Goal: Task Accomplishment & Management: Use online tool/utility

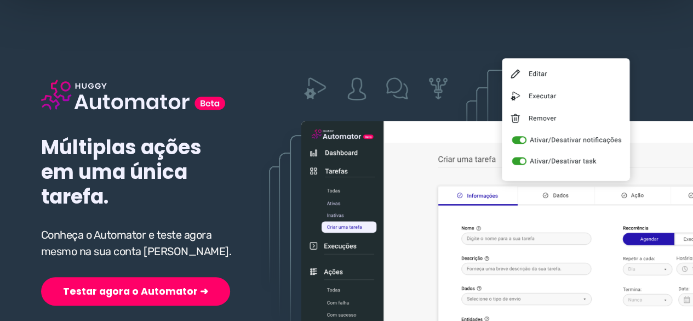
scroll to position [110, 0]
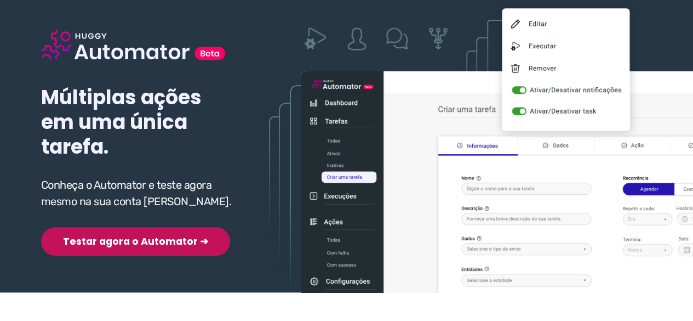
click at [114, 236] on button "Testar agora o Automator ➜" at bounding box center [135, 241] width 189 height 29
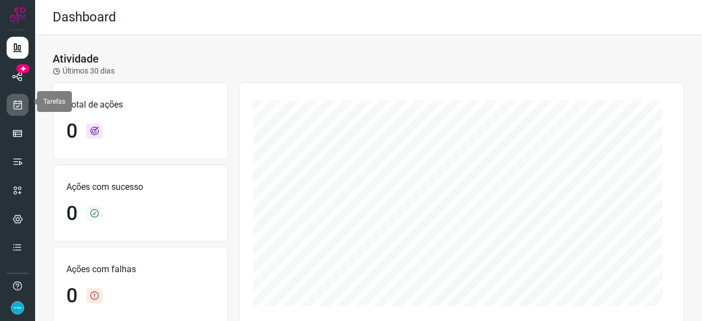
click at [15, 100] on icon at bounding box center [18, 104] width 12 height 11
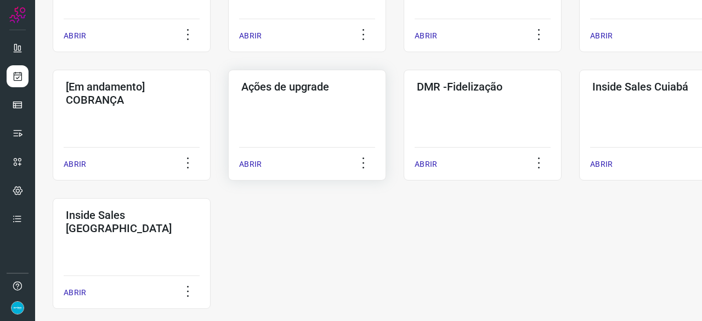
scroll to position [548, 0]
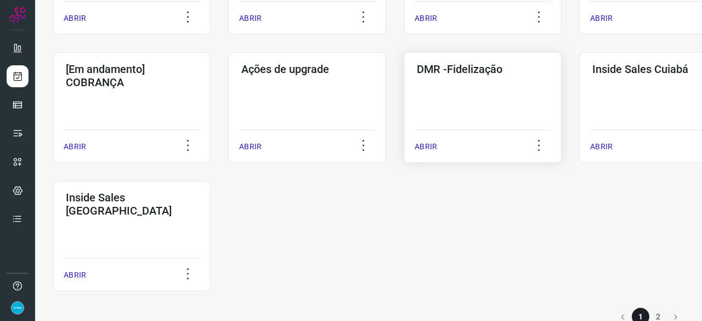
click at [422, 144] on p "ABRIR" at bounding box center [425, 147] width 22 height 12
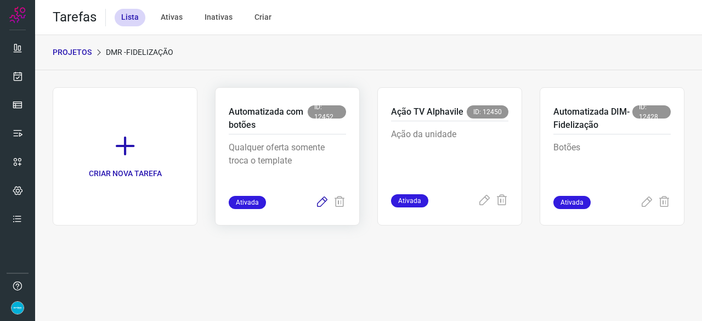
click at [322, 201] on icon at bounding box center [321, 202] width 13 height 13
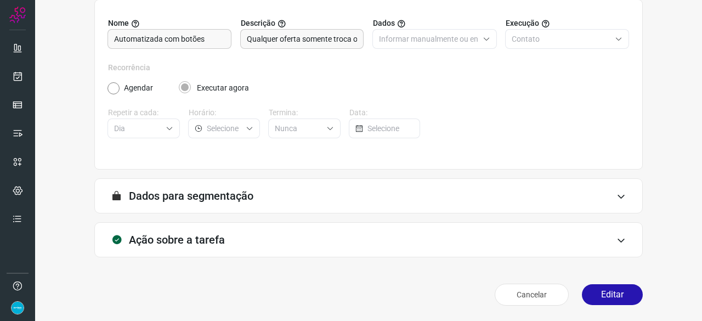
scroll to position [107, 0]
click at [610, 300] on button "Editar" at bounding box center [612, 294] width 61 height 21
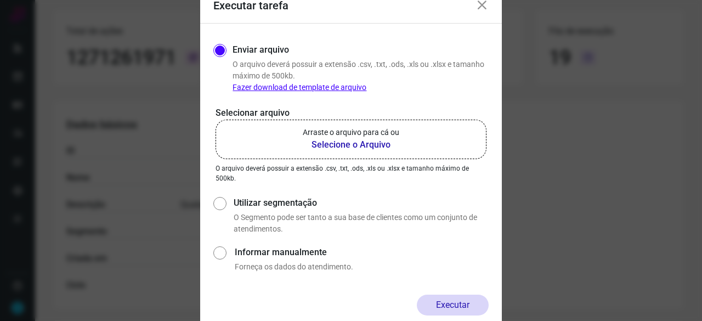
click at [332, 146] on b "Selecione o Arquivo" at bounding box center [351, 144] width 96 height 13
click at [0, 0] on input "Arraste o arquivo para cá ou Selecione o Arquivo" at bounding box center [0, 0] width 0 height 0
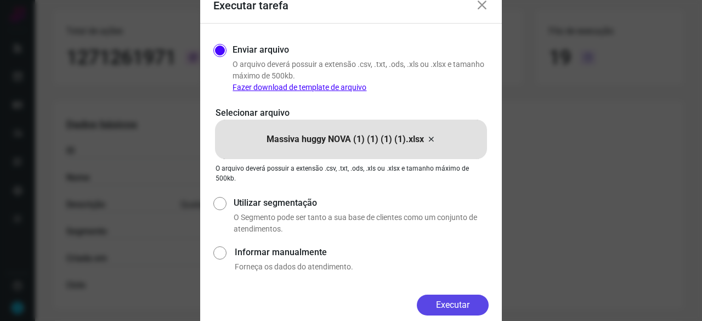
click at [459, 297] on button "Executar" at bounding box center [453, 304] width 72 height 21
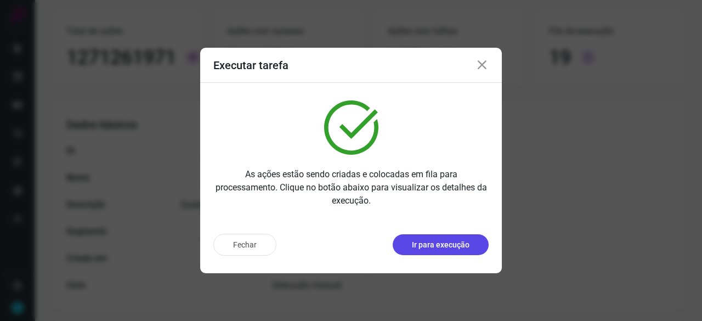
click at [476, 243] on button "Ir para execução" at bounding box center [440, 244] width 96 height 21
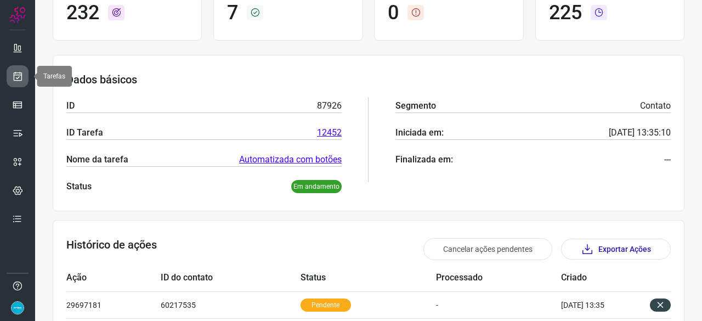
click at [12, 72] on link at bounding box center [18, 76] width 22 height 22
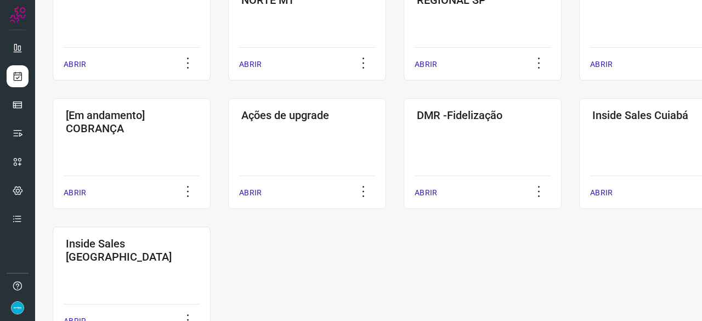
scroll to position [572, 0]
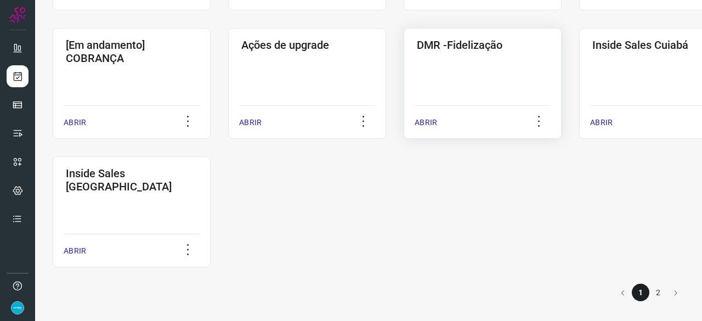
click at [428, 123] on p "ABRIR" at bounding box center [425, 123] width 22 height 12
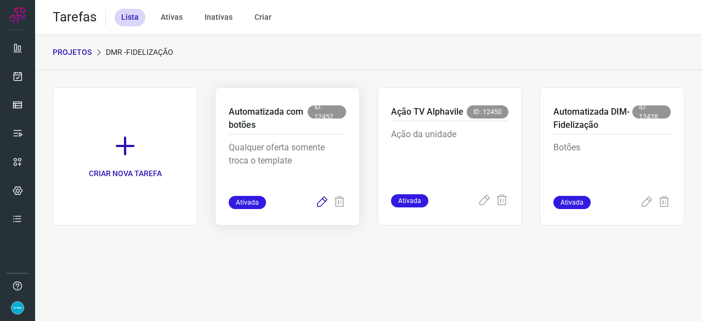
click at [322, 200] on icon at bounding box center [321, 202] width 13 height 13
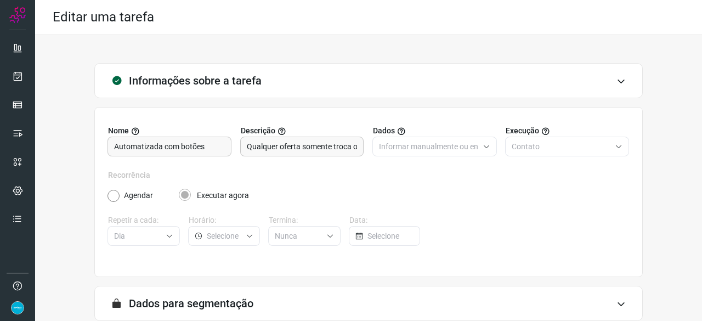
scroll to position [107, 0]
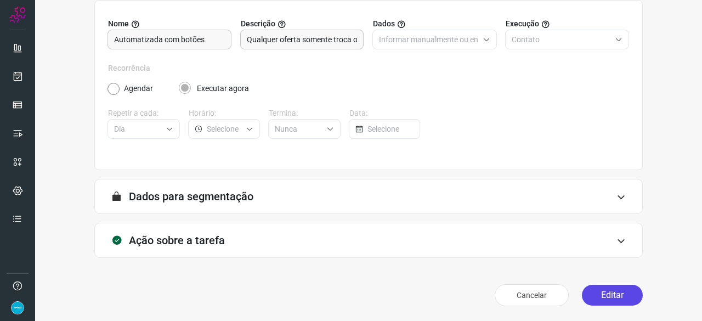
click at [594, 297] on button "Editar" at bounding box center [612, 294] width 61 height 21
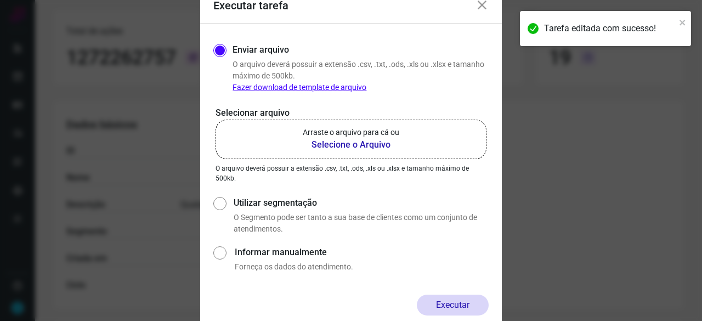
click at [335, 147] on b "Selecione o Arquivo" at bounding box center [351, 144] width 96 height 13
click at [0, 0] on input "Arraste o arquivo para cá ou Selecione o Arquivo" at bounding box center [0, 0] width 0 height 0
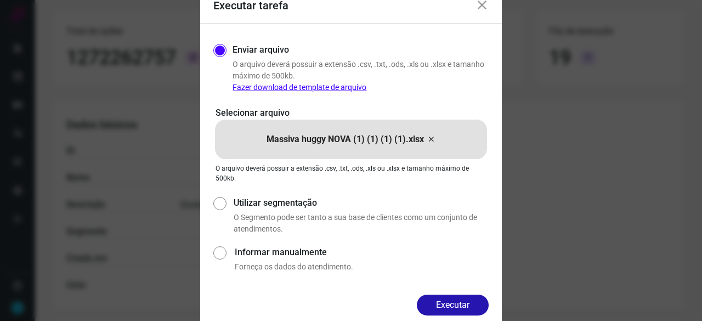
drag, startPoint x: 454, startPoint y: 304, endPoint x: 446, endPoint y: 303, distance: 8.3
click at [454, 303] on button "Executar" at bounding box center [453, 304] width 72 height 21
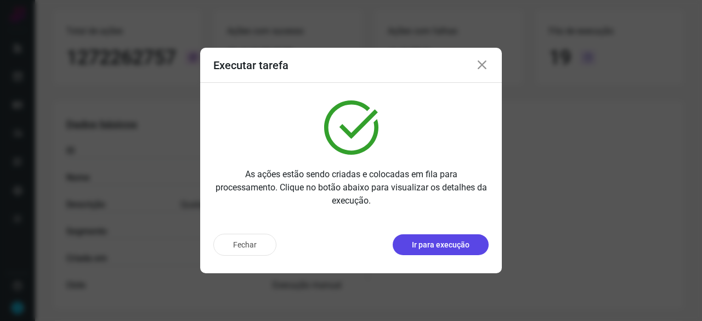
click at [432, 245] on p "Ir para execução" at bounding box center [441, 245] width 58 height 12
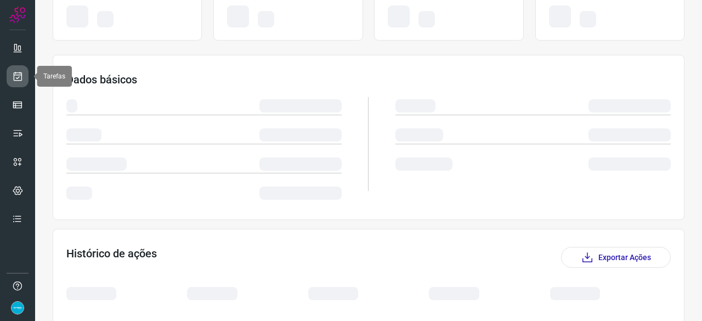
click at [22, 71] on icon at bounding box center [18, 76] width 12 height 11
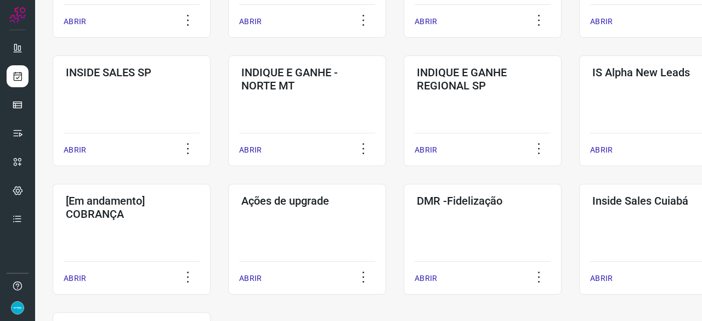
scroll to position [572, 0]
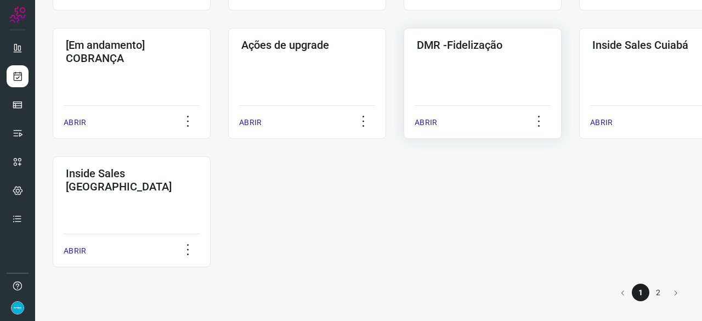
click at [421, 126] on p "ABRIR" at bounding box center [425, 123] width 22 height 12
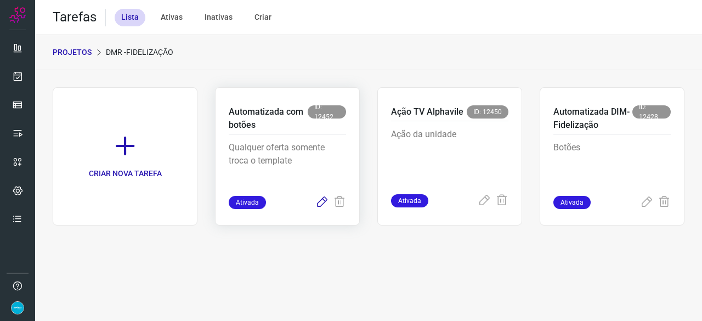
click at [323, 201] on icon at bounding box center [321, 202] width 13 height 13
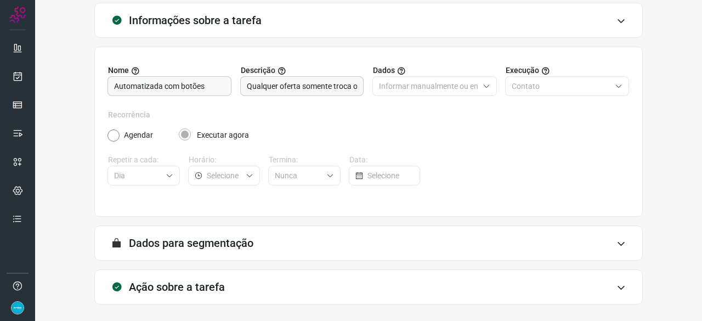
scroll to position [107, 0]
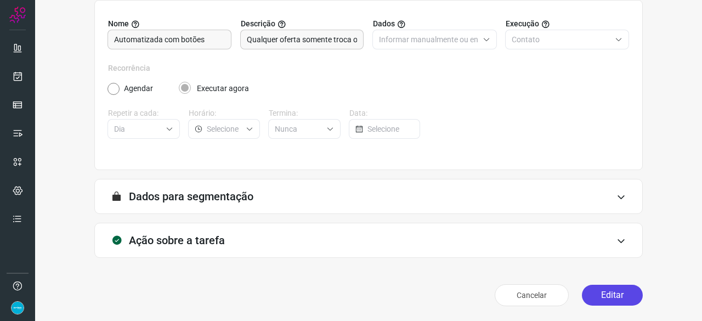
click at [591, 297] on button "Editar" at bounding box center [612, 294] width 61 height 21
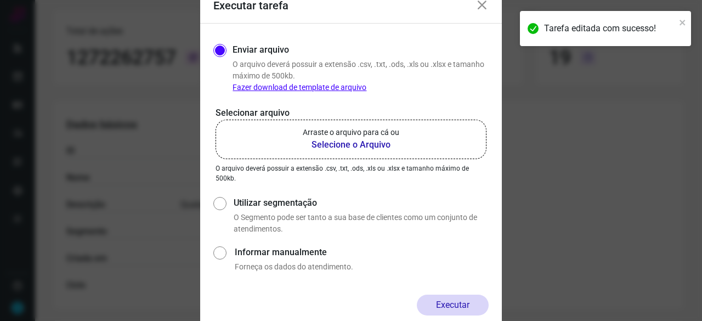
click at [340, 145] on b "Selecione o Arquivo" at bounding box center [351, 144] width 96 height 13
click at [0, 0] on input "Arraste o arquivo para cá ou Selecione o Arquivo" at bounding box center [0, 0] width 0 height 0
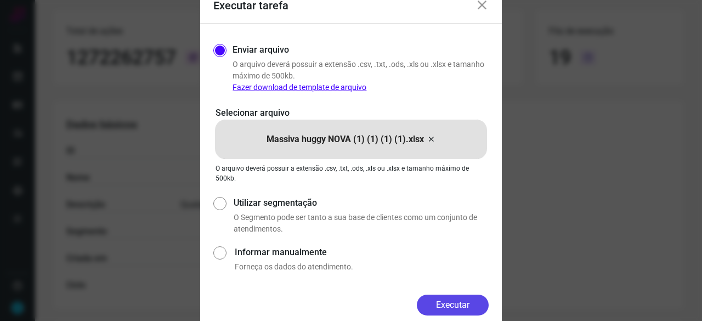
click at [469, 300] on button "Executar" at bounding box center [453, 304] width 72 height 21
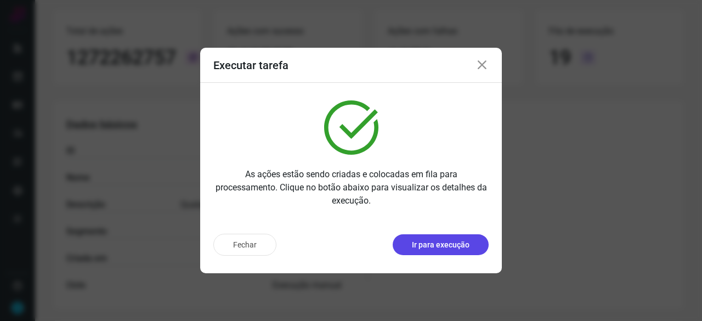
click at [457, 244] on p "Ir para execução" at bounding box center [441, 245] width 58 height 12
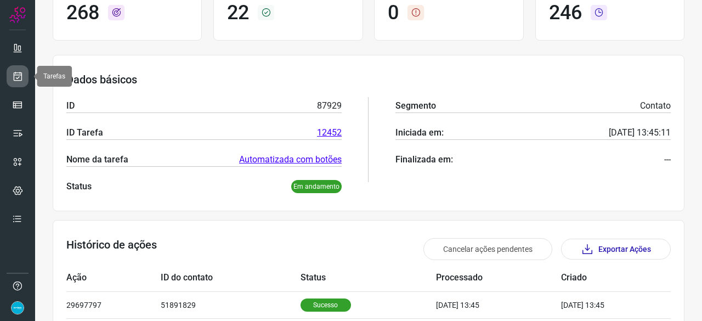
click at [18, 79] on icon at bounding box center [18, 76] width 12 height 11
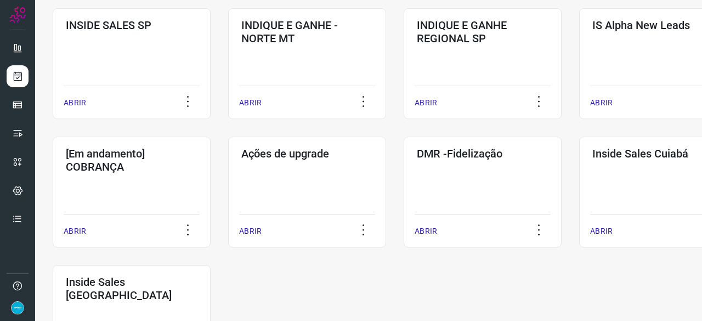
scroll to position [526, 0]
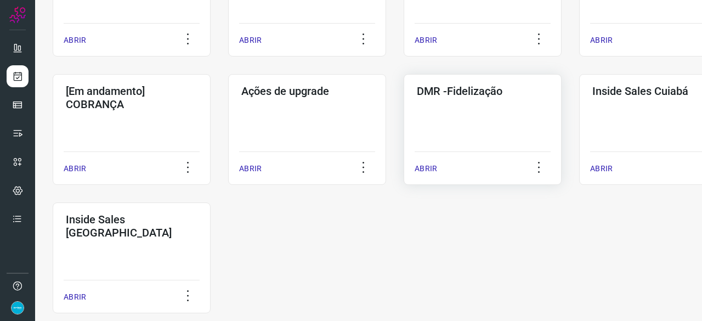
click at [417, 169] on p "ABRIR" at bounding box center [425, 169] width 22 height 12
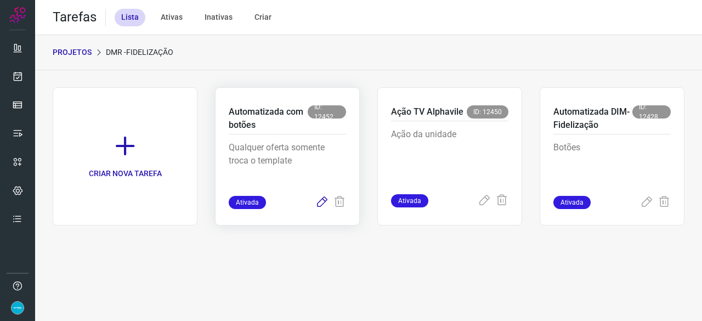
click at [325, 197] on icon at bounding box center [321, 202] width 13 height 13
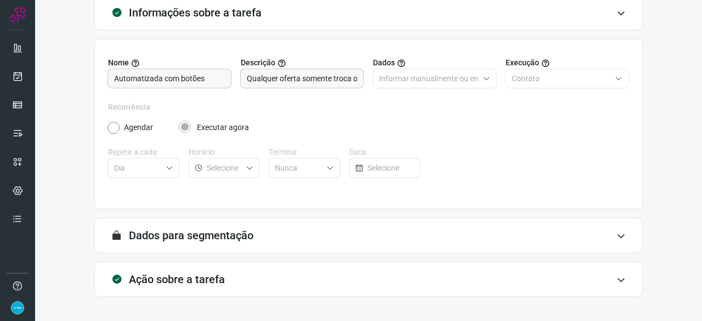
scroll to position [107, 0]
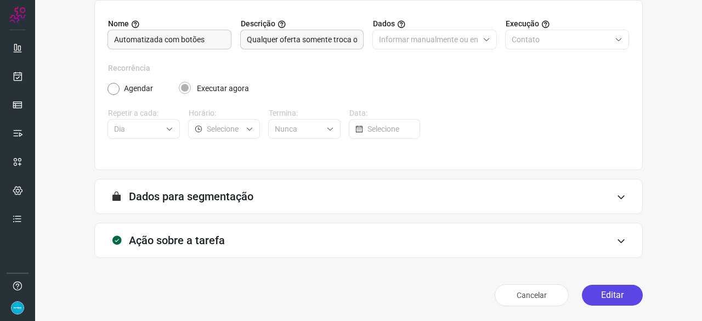
click at [604, 302] on button "Editar" at bounding box center [612, 294] width 61 height 21
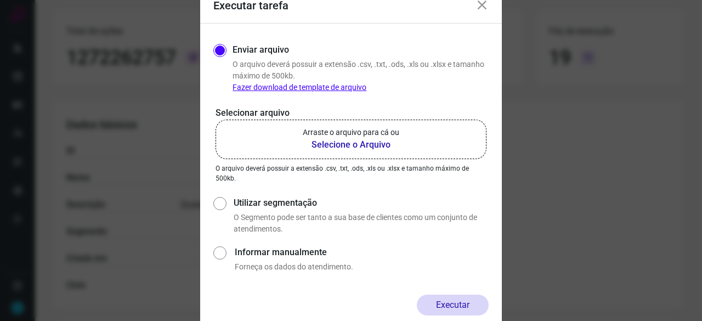
click at [332, 143] on b "Selecione o Arquivo" at bounding box center [351, 144] width 96 height 13
click at [0, 0] on input "Arraste o arquivo para cá ou Selecione o Arquivo" at bounding box center [0, 0] width 0 height 0
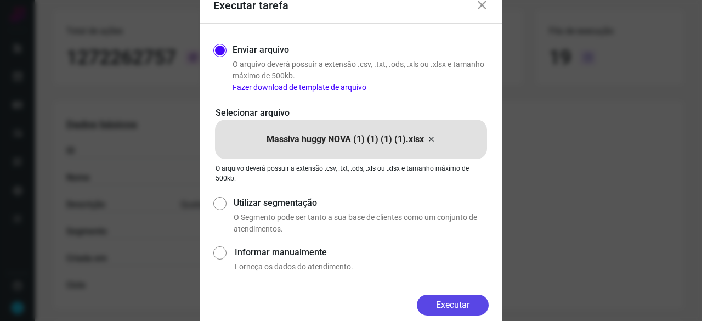
click at [479, 300] on button "Executar" at bounding box center [453, 304] width 72 height 21
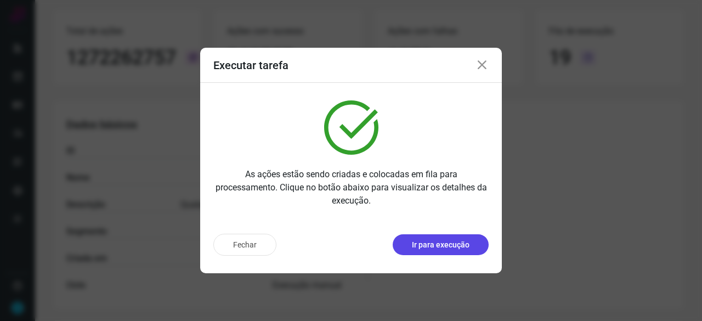
click at [442, 251] on button "Ir para execução" at bounding box center [440, 244] width 96 height 21
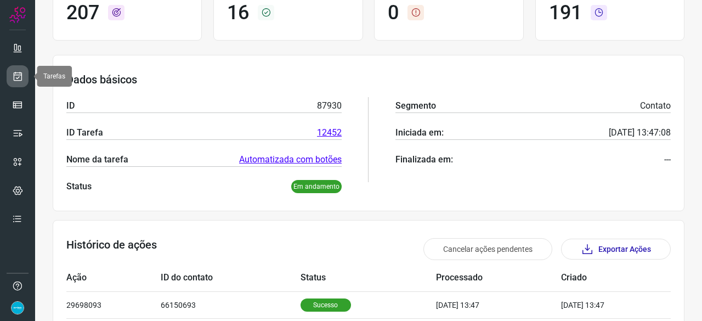
click at [23, 73] on link at bounding box center [18, 76] width 22 height 22
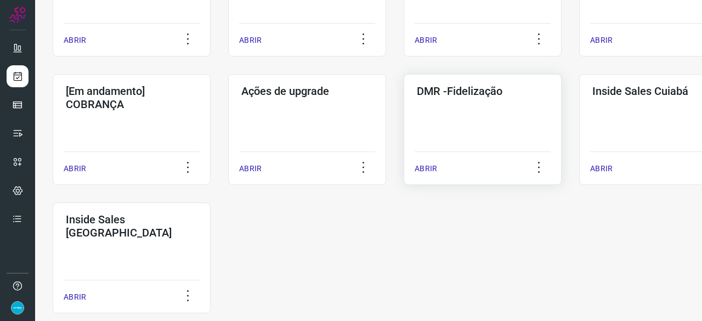
click at [428, 171] on p "ABRIR" at bounding box center [425, 169] width 22 height 12
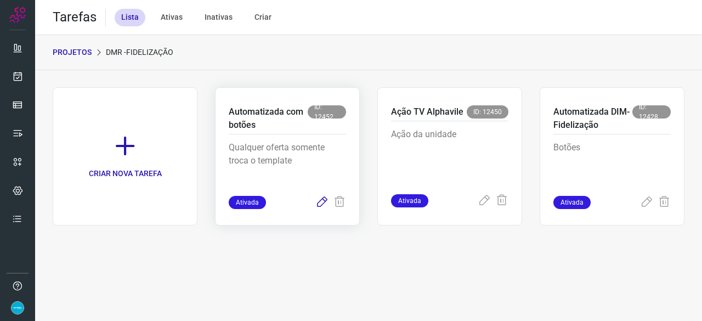
click at [324, 200] on icon at bounding box center [321, 202] width 13 height 13
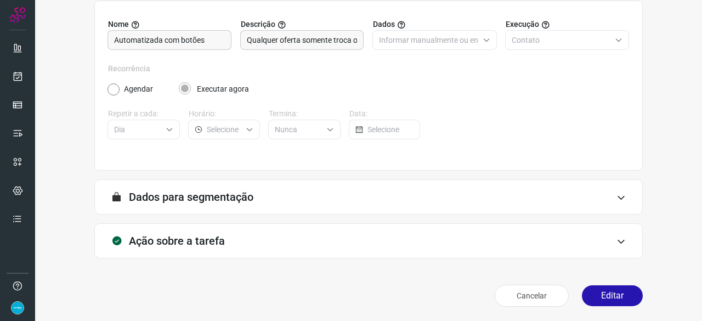
scroll to position [107, 0]
click at [601, 289] on button "Editar" at bounding box center [612, 294] width 61 height 21
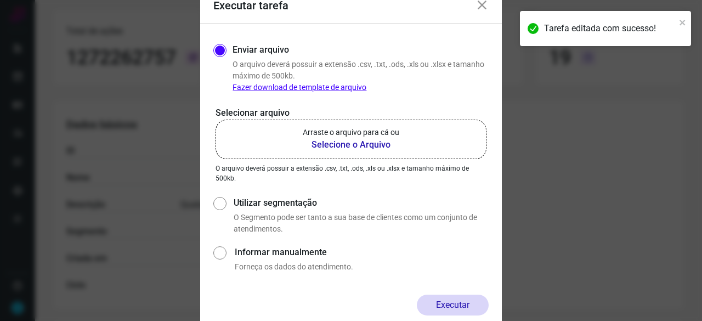
click at [331, 144] on b "Selecione o Arquivo" at bounding box center [351, 144] width 96 height 13
click at [0, 0] on input "Arraste o arquivo para cá ou Selecione o Arquivo" at bounding box center [0, 0] width 0 height 0
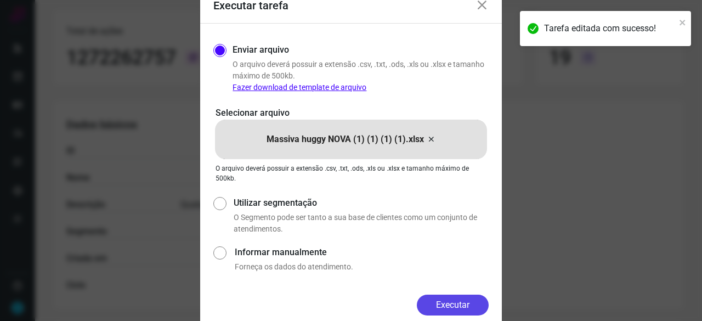
click at [440, 299] on button "Executar" at bounding box center [453, 304] width 72 height 21
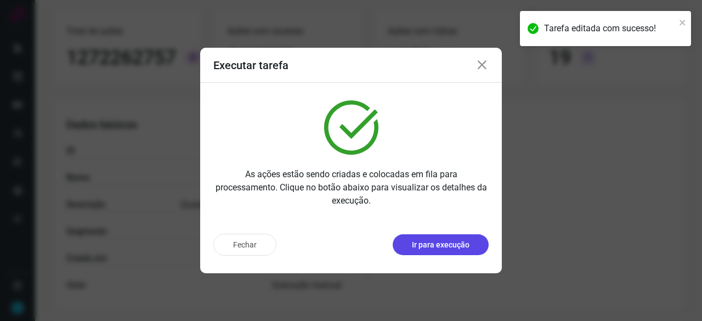
click at [443, 244] on p "Ir para execução" at bounding box center [441, 245] width 58 height 12
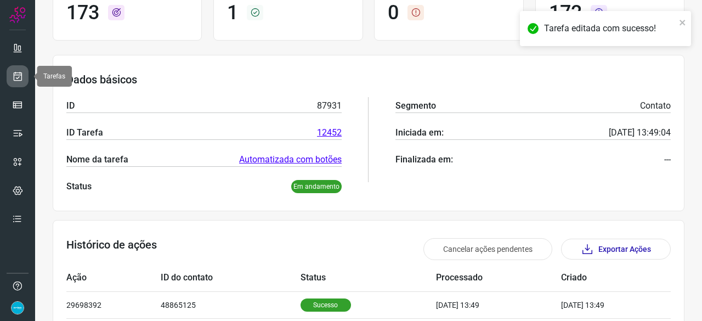
click at [24, 70] on link at bounding box center [18, 76] width 22 height 22
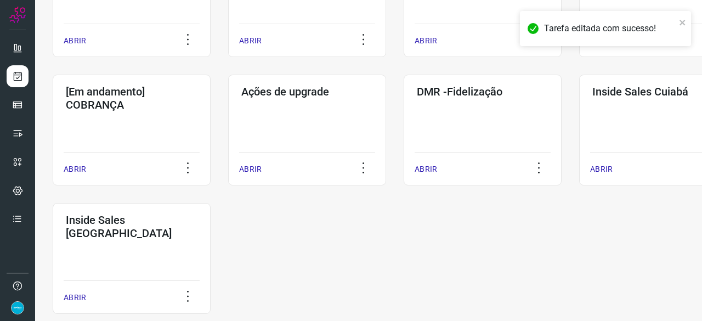
scroll to position [526, 0]
click at [430, 170] on p "ABRIR" at bounding box center [425, 169] width 22 height 12
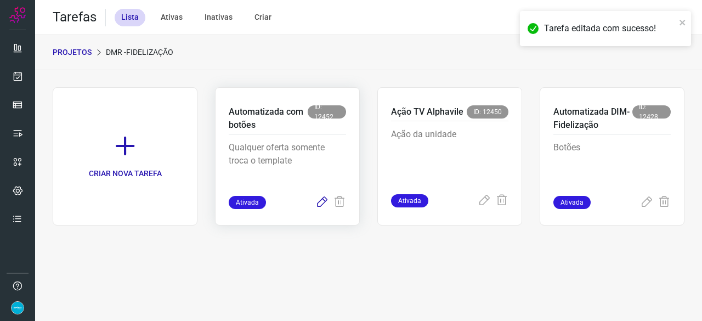
click at [320, 202] on icon at bounding box center [321, 202] width 13 height 13
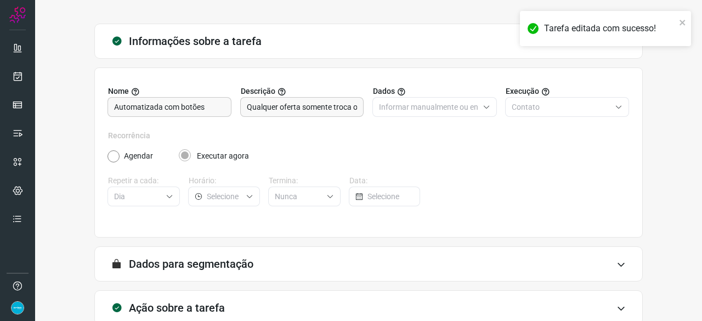
scroll to position [107, 0]
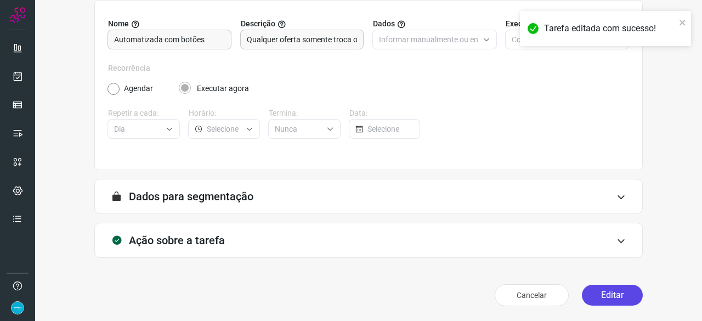
click at [608, 295] on button "Editar" at bounding box center [612, 294] width 61 height 21
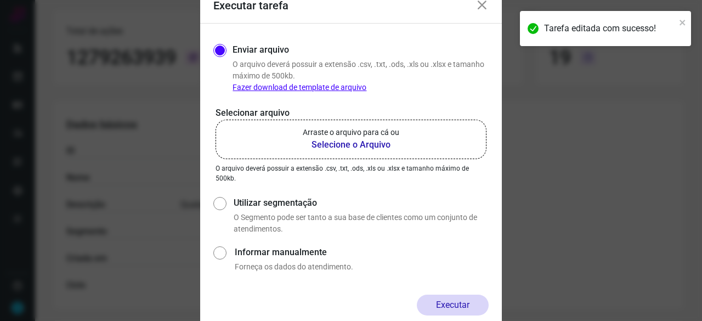
click at [331, 144] on b "Selecione o Arquivo" at bounding box center [351, 144] width 96 height 13
click at [0, 0] on input "Arraste o arquivo para cá ou Selecione o Arquivo" at bounding box center [0, 0] width 0 height 0
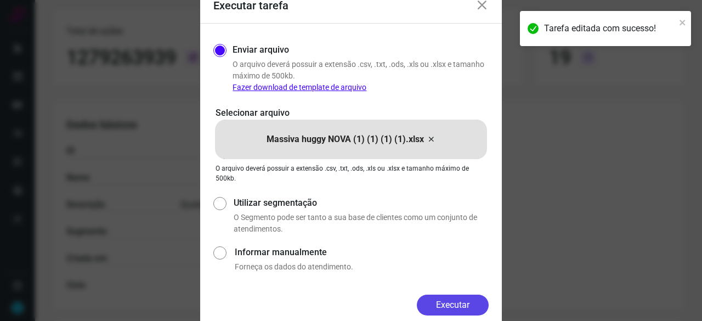
click at [478, 305] on button "Executar" at bounding box center [453, 304] width 72 height 21
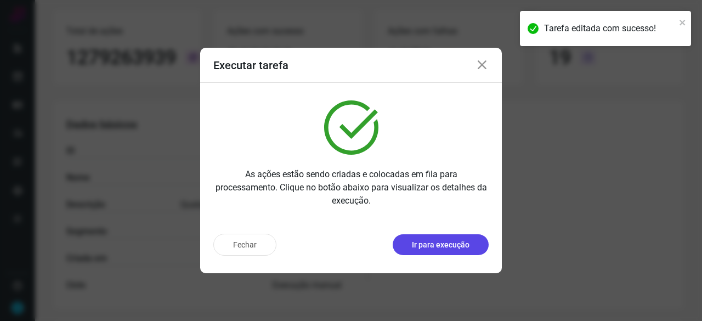
click at [429, 241] on p "Ir para execução" at bounding box center [441, 245] width 58 height 12
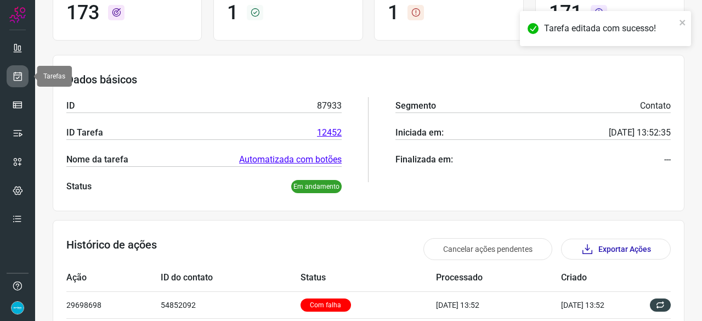
click at [21, 74] on icon at bounding box center [18, 76] width 12 height 11
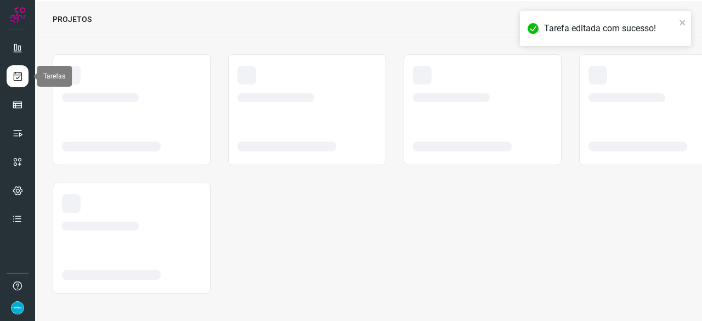
scroll to position [33, 0]
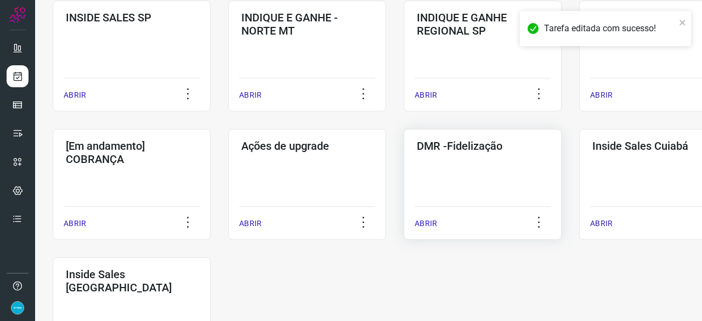
click at [431, 221] on p "ABRIR" at bounding box center [425, 224] width 22 height 12
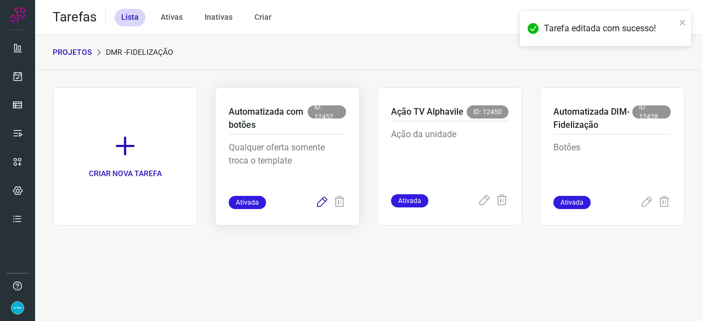
click at [324, 201] on icon at bounding box center [321, 202] width 13 height 13
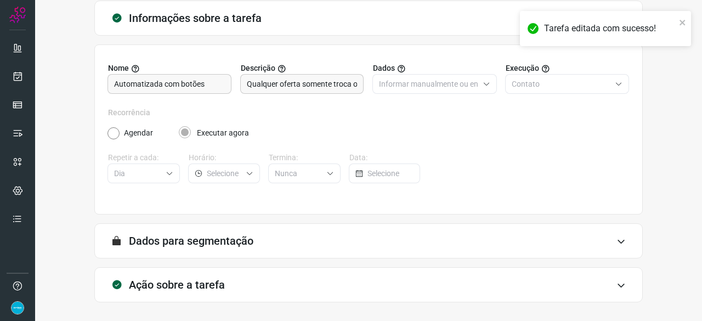
scroll to position [107, 0]
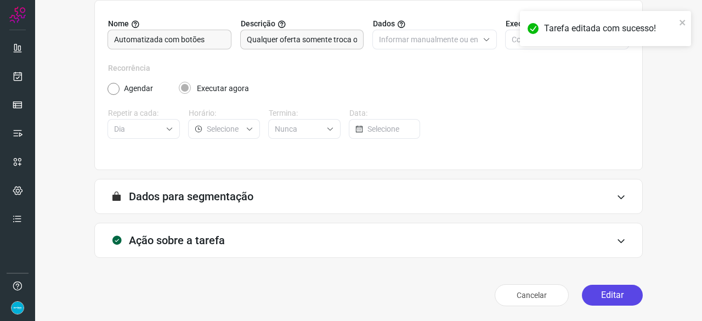
click at [590, 295] on button "Editar" at bounding box center [612, 294] width 61 height 21
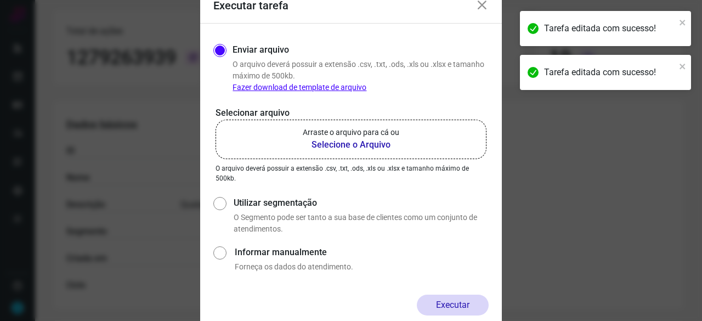
click at [324, 143] on b "Selecione o Arquivo" at bounding box center [351, 144] width 96 height 13
click at [0, 0] on input "Arraste o arquivo para cá ou Selecione o Arquivo" at bounding box center [0, 0] width 0 height 0
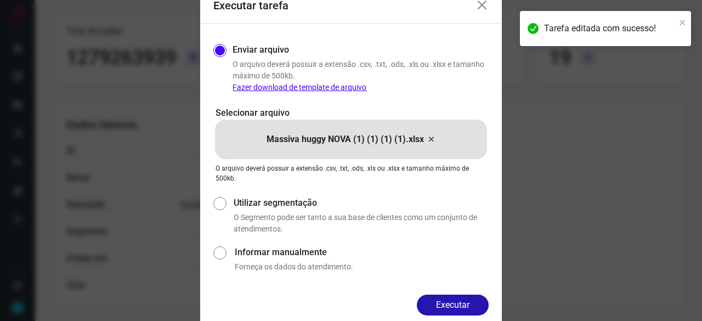
drag, startPoint x: 463, startPoint y: 303, endPoint x: 480, endPoint y: 303, distance: 17.0
click at [463, 302] on button "Executar" at bounding box center [453, 304] width 72 height 21
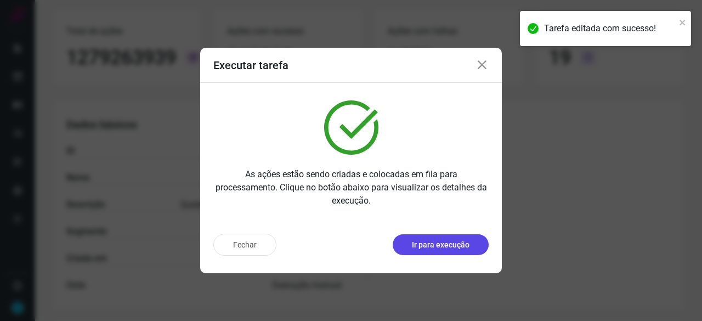
click at [426, 246] on p "Ir para execução" at bounding box center [441, 245] width 58 height 12
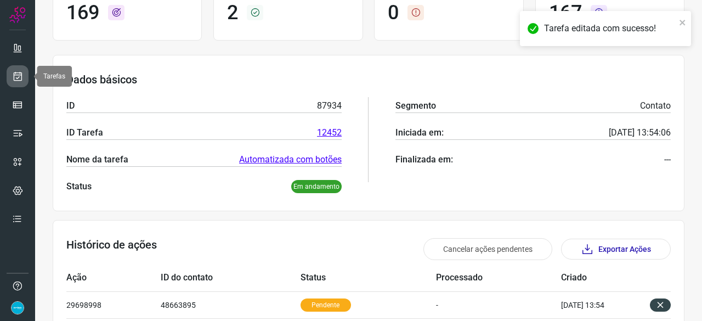
click at [13, 75] on icon at bounding box center [18, 76] width 12 height 11
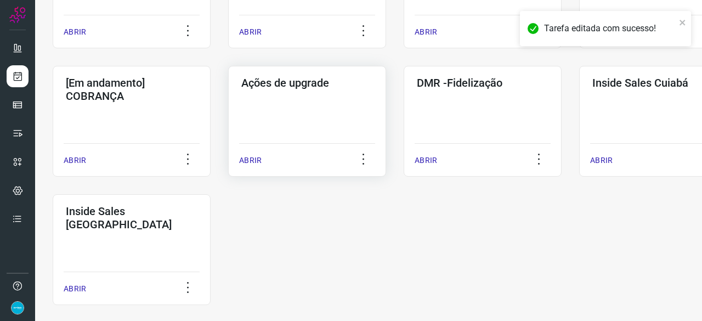
scroll to position [572, 0]
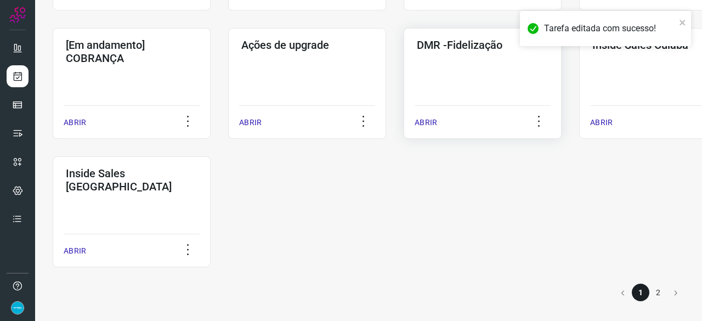
click at [425, 119] on p "ABRIR" at bounding box center [425, 123] width 22 height 12
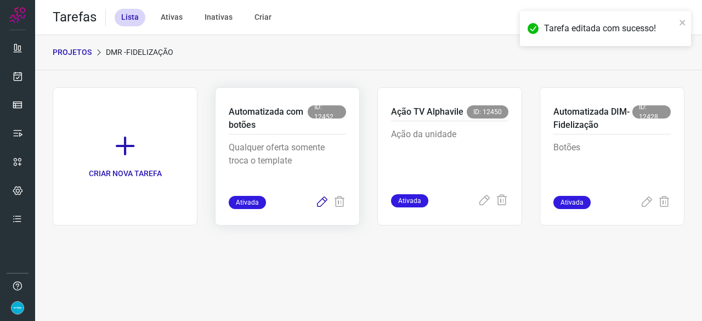
click at [320, 203] on icon at bounding box center [321, 202] width 13 height 13
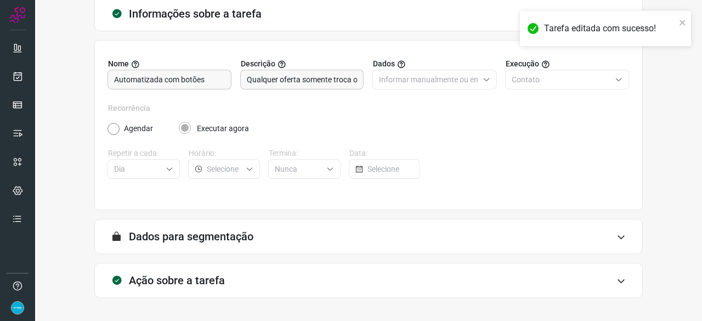
scroll to position [107, 0]
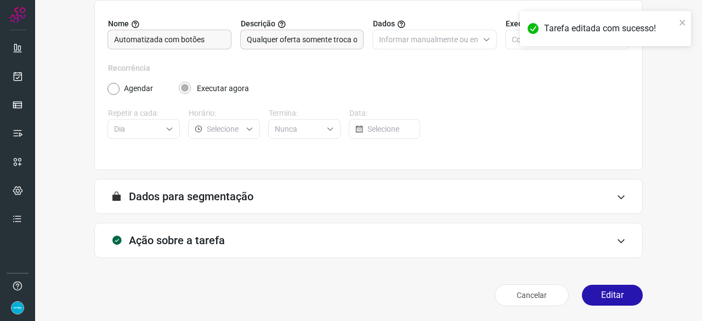
drag, startPoint x: 592, startPoint y: 293, endPoint x: 574, endPoint y: 281, distance: 22.0
click at [591, 293] on button "Editar" at bounding box center [612, 294] width 61 height 21
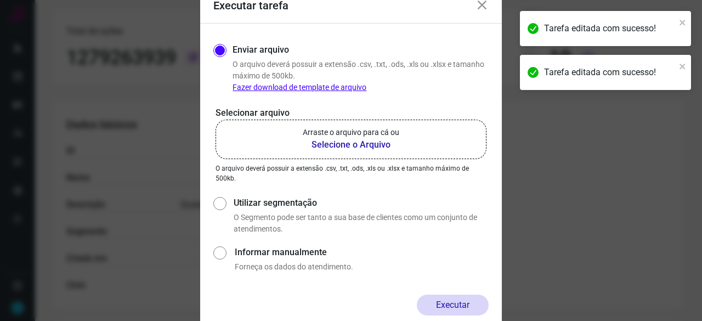
click at [336, 143] on b "Selecione o Arquivo" at bounding box center [351, 144] width 96 height 13
click at [0, 0] on input "Arraste o arquivo para cá ou Selecione o Arquivo" at bounding box center [0, 0] width 0 height 0
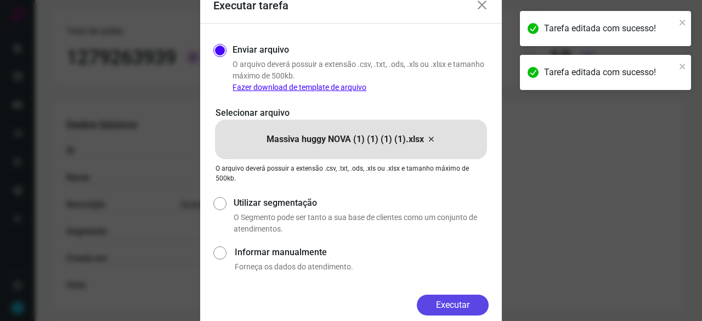
click at [459, 306] on button "Executar" at bounding box center [453, 304] width 72 height 21
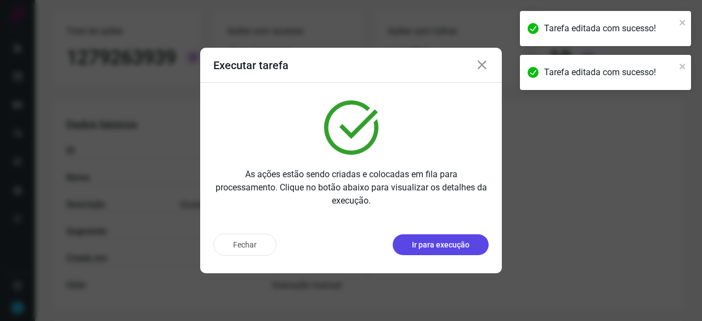
click at [460, 245] on p "Ir para execução" at bounding box center [441, 245] width 58 height 12
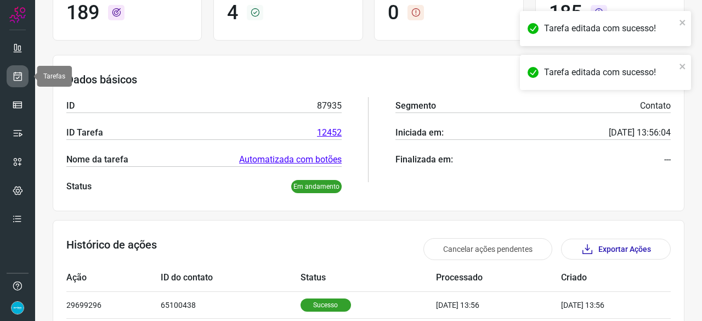
click at [18, 73] on icon at bounding box center [18, 76] width 12 height 11
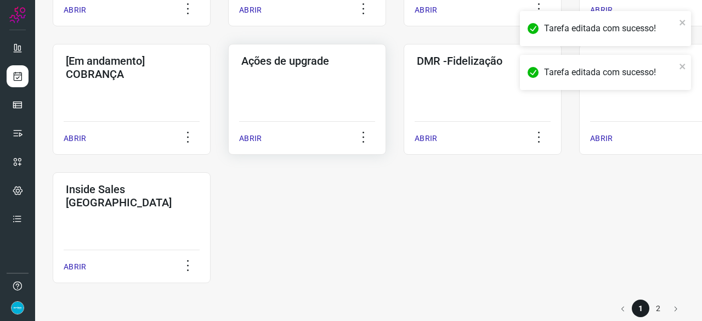
scroll to position [572, 0]
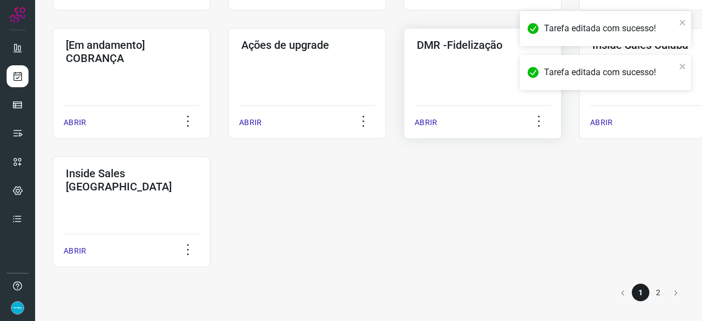
click at [419, 126] on p "ABRIR" at bounding box center [425, 123] width 22 height 12
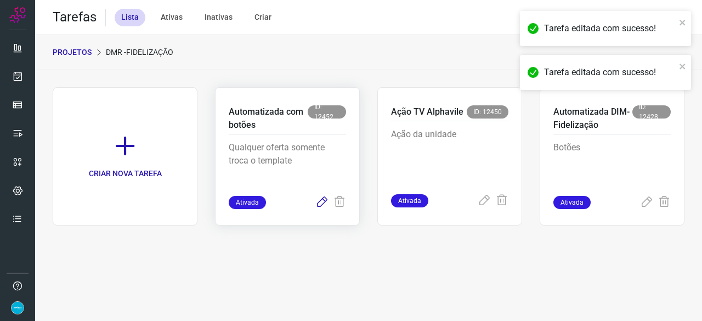
click at [321, 201] on icon at bounding box center [321, 202] width 13 height 13
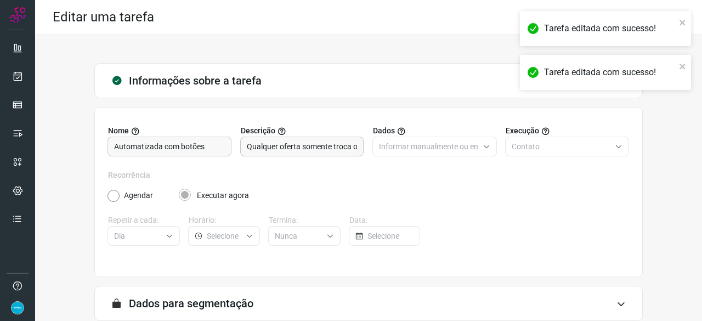
scroll to position [107, 0]
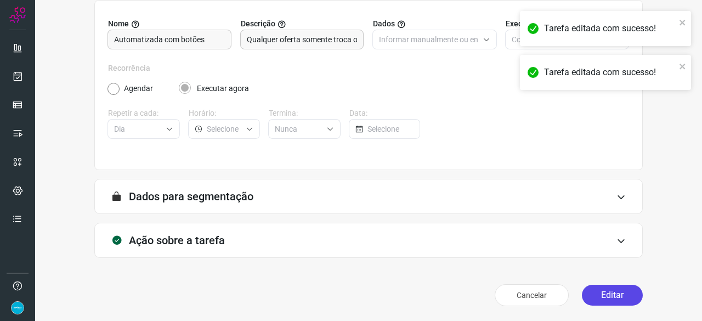
click at [613, 302] on button "Editar" at bounding box center [612, 294] width 61 height 21
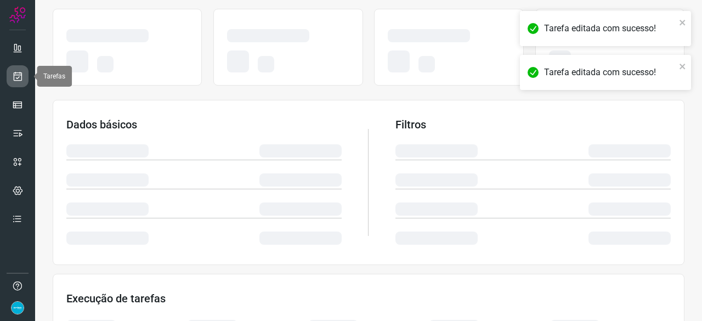
click at [16, 83] on link at bounding box center [18, 76] width 22 height 22
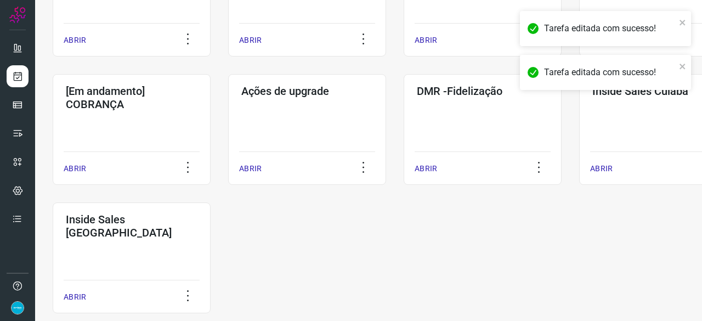
scroll to position [572, 0]
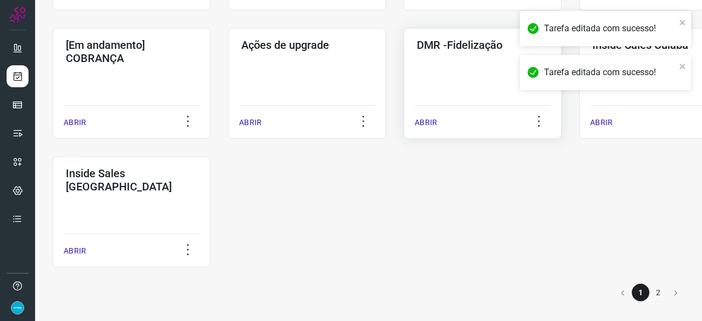
click at [426, 124] on p "ABRIR" at bounding box center [425, 123] width 22 height 12
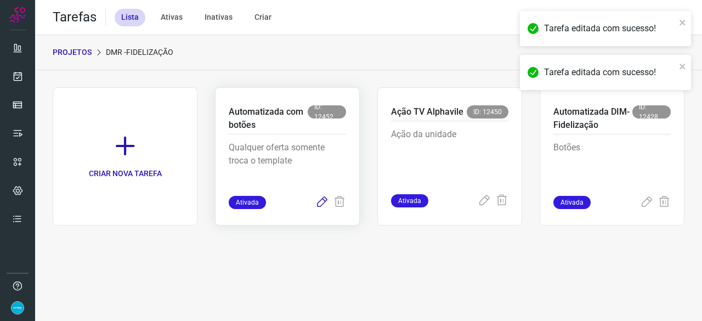
click at [317, 203] on icon at bounding box center [321, 202] width 13 height 13
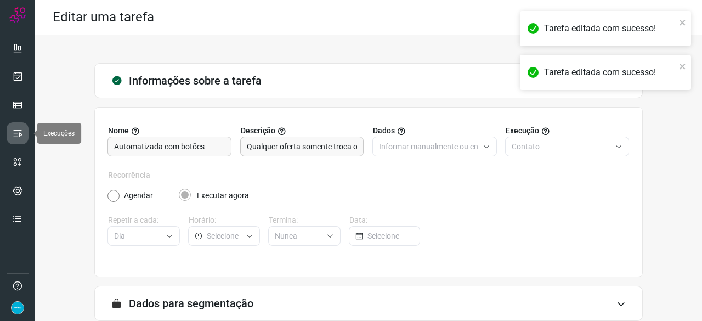
click at [12, 132] on link at bounding box center [18, 133] width 22 height 22
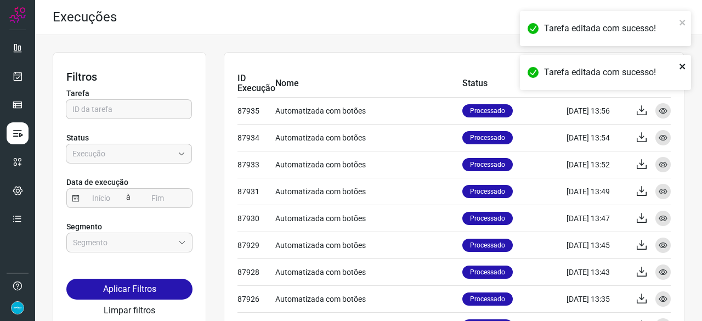
click at [686, 62] on div "Tarefa editada com sucesso!" at bounding box center [605, 72] width 171 height 35
click at [681, 66] on icon "close" at bounding box center [681, 66] width 5 height 5
click at [682, 22] on icon "close" at bounding box center [681, 22] width 5 height 5
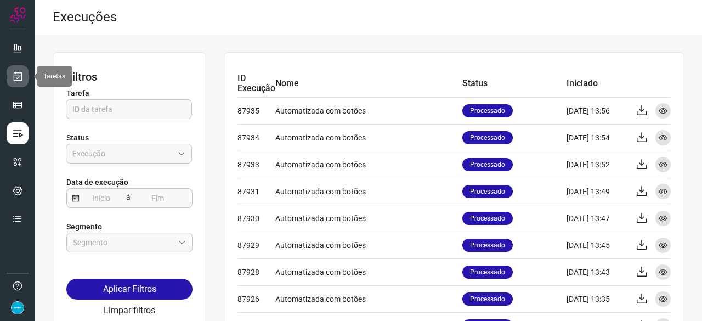
click at [20, 75] on icon at bounding box center [18, 76] width 12 height 11
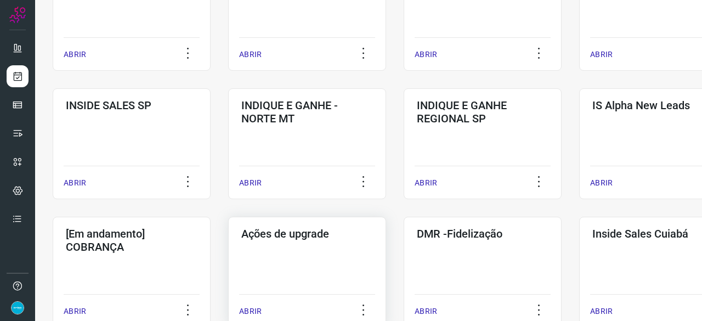
scroll to position [493, 0]
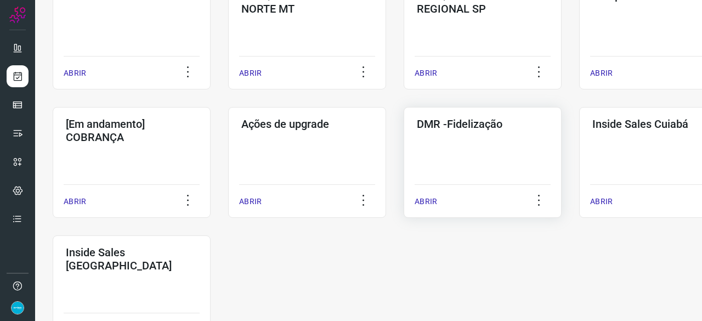
click at [430, 198] on p "ABRIR" at bounding box center [425, 202] width 22 height 12
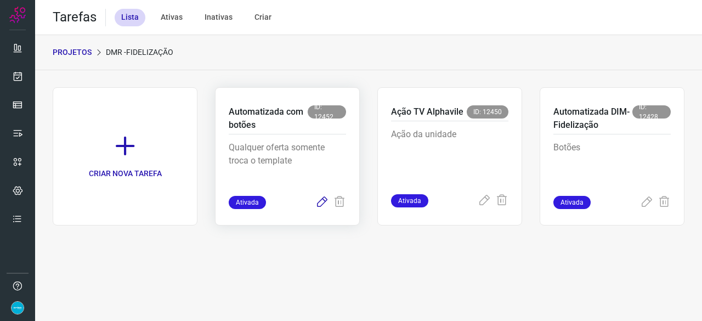
click at [320, 204] on icon at bounding box center [321, 202] width 13 height 13
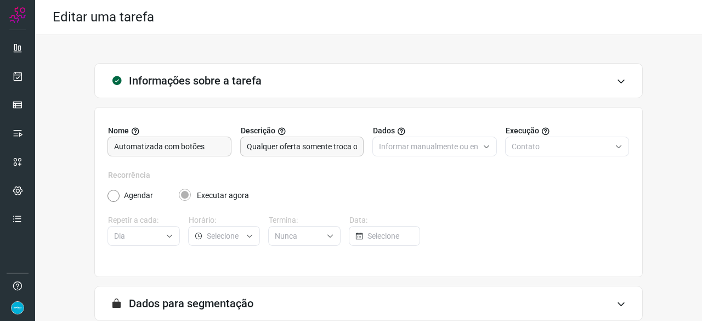
scroll to position [107, 0]
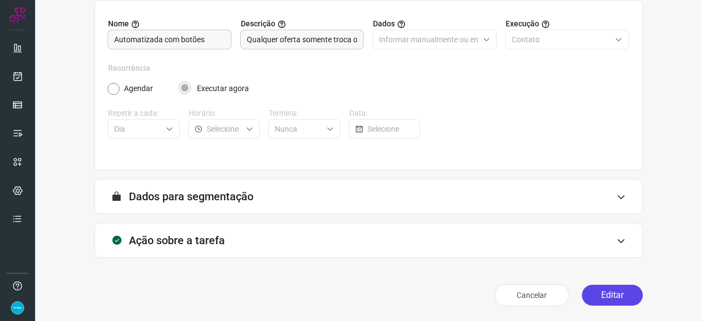
click at [593, 293] on button "Editar" at bounding box center [612, 294] width 61 height 21
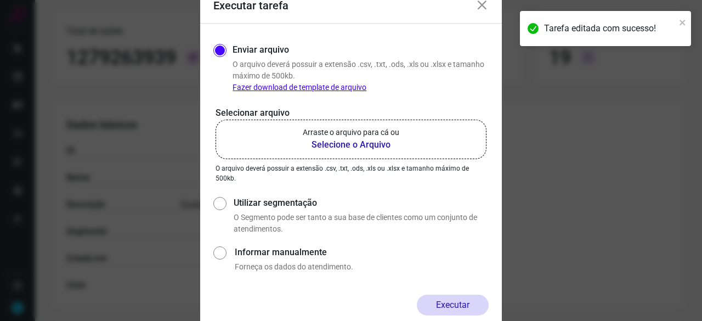
click at [325, 145] on b "Selecione o Arquivo" at bounding box center [351, 144] width 96 height 13
click at [0, 0] on input "Arraste o arquivo para cá ou Selecione o Arquivo" at bounding box center [0, 0] width 0 height 0
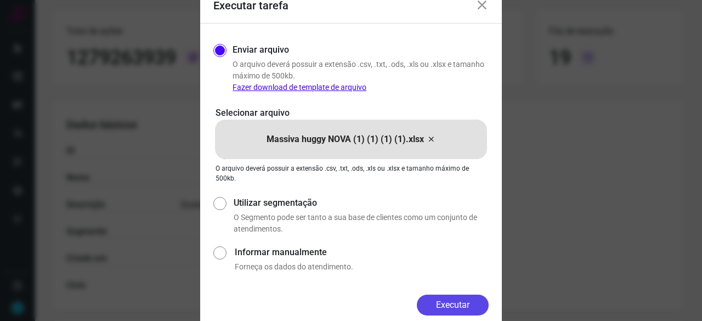
click at [453, 302] on button "Executar" at bounding box center [453, 304] width 72 height 21
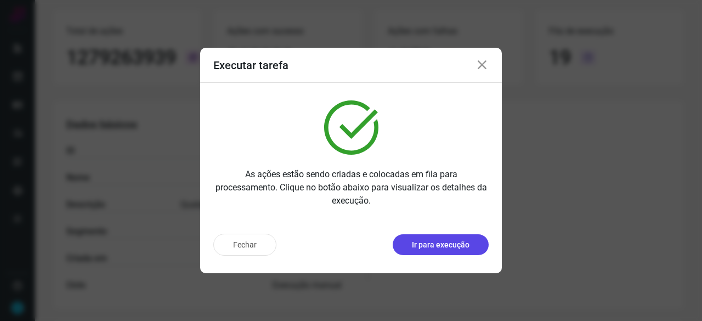
click at [437, 246] on p "Ir para execução" at bounding box center [441, 245] width 58 height 12
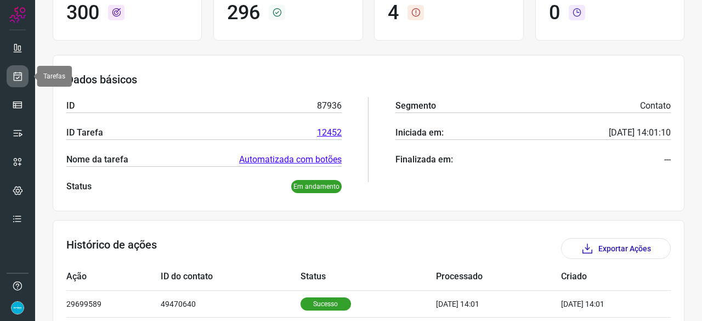
click at [21, 79] on icon at bounding box center [18, 76] width 12 height 11
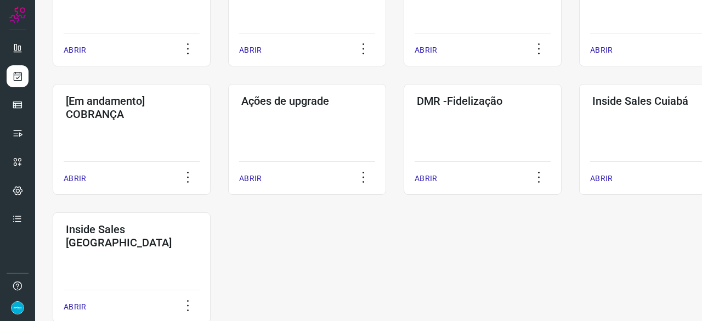
scroll to position [572, 0]
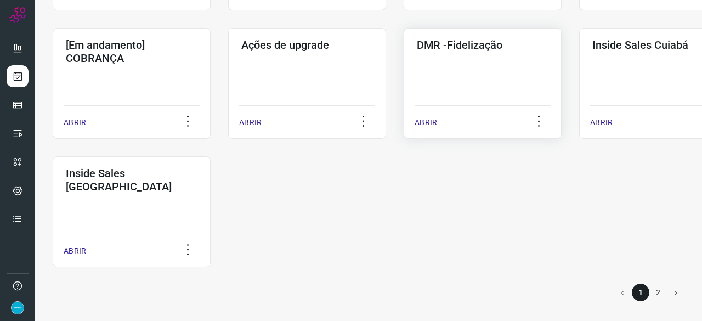
click at [429, 121] on p "ABRIR" at bounding box center [425, 123] width 22 height 12
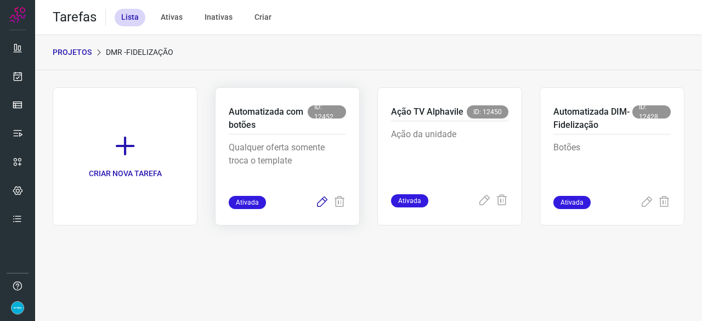
click at [323, 201] on icon at bounding box center [321, 202] width 13 height 13
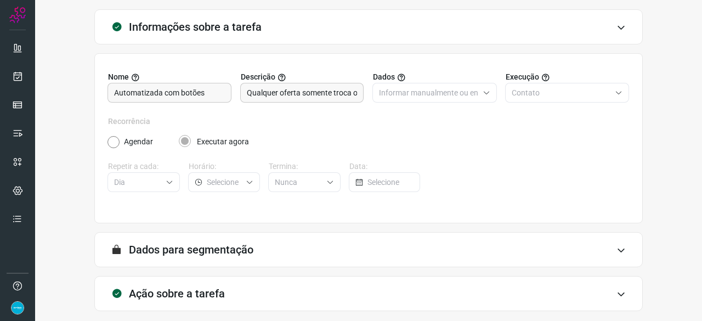
scroll to position [107, 0]
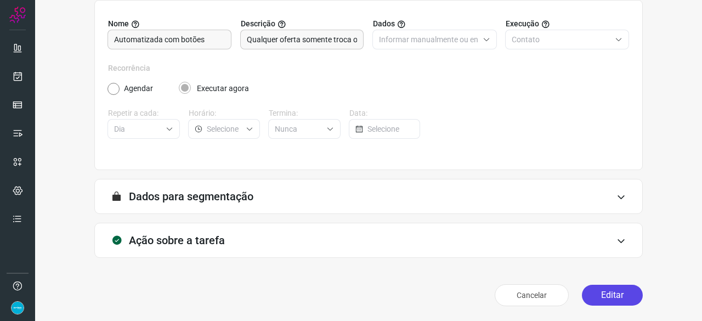
click at [594, 294] on button "Editar" at bounding box center [612, 294] width 61 height 21
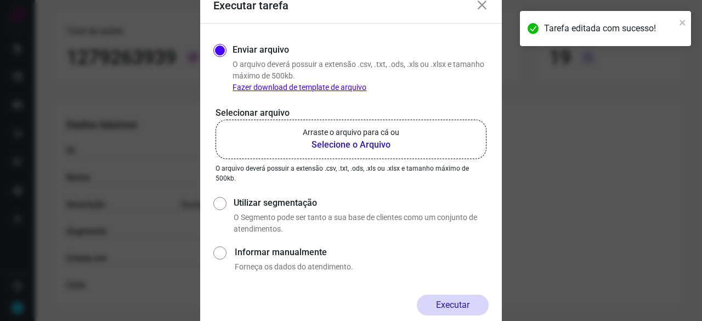
click at [320, 143] on b "Selecione o Arquivo" at bounding box center [351, 144] width 96 height 13
click at [0, 0] on input "Arraste o arquivo para cá ou Selecione o Arquivo" at bounding box center [0, 0] width 0 height 0
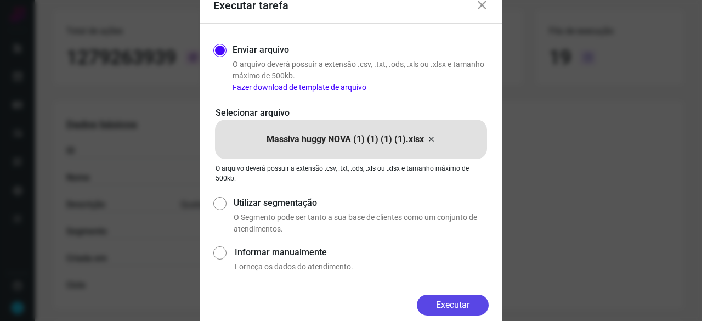
click at [477, 302] on button "Executar" at bounding box center [453, 304] width 72 height 21
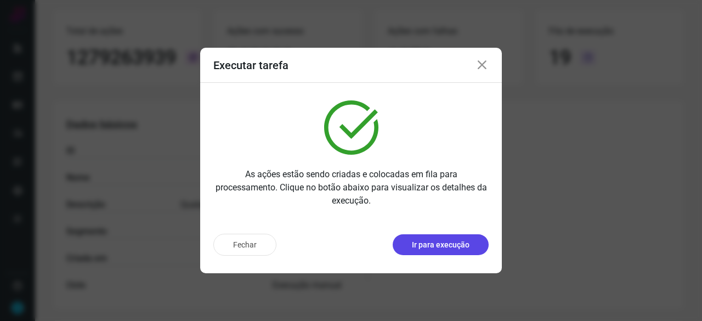
click at [441, 243] on p "Ir para execução" at bounding box center [441, 245] width 58 height 12
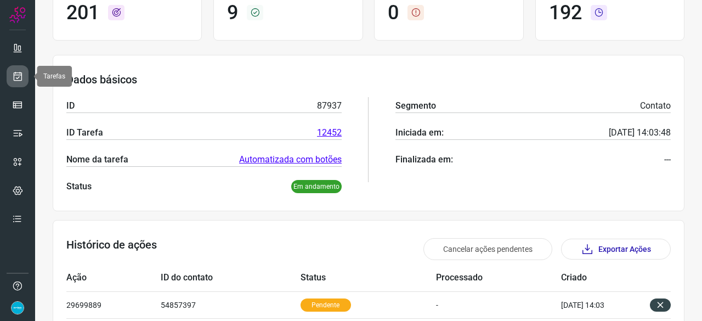
click at [21, 74] on icon at bounding box center [18, 76] width 12 height 11
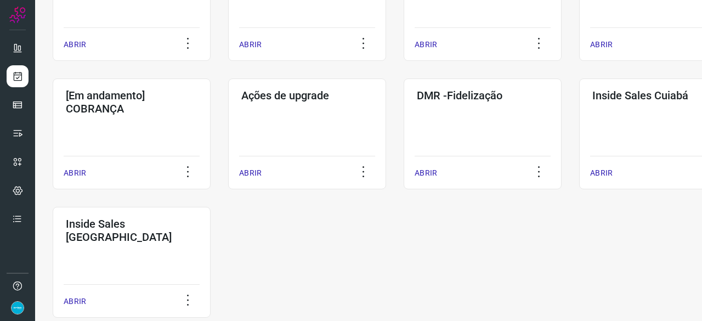
scroll to position [572, 0]
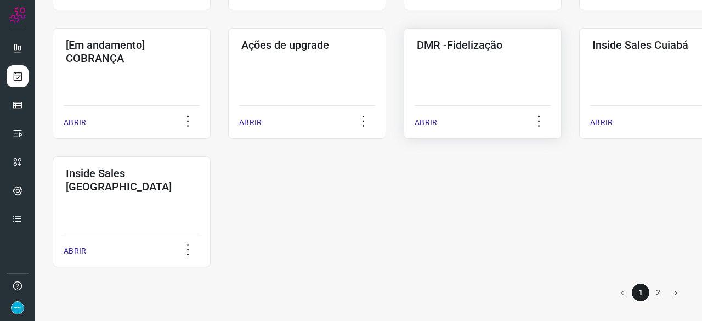
click at [426, 122] on p "ABRIR" at bounding box center [425, 123] width 22 height 12
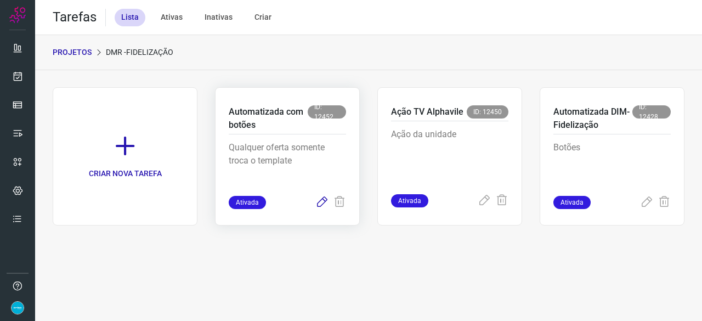
click at [319, 204] on icon at bounding box center [321, 202] width 13 height 13
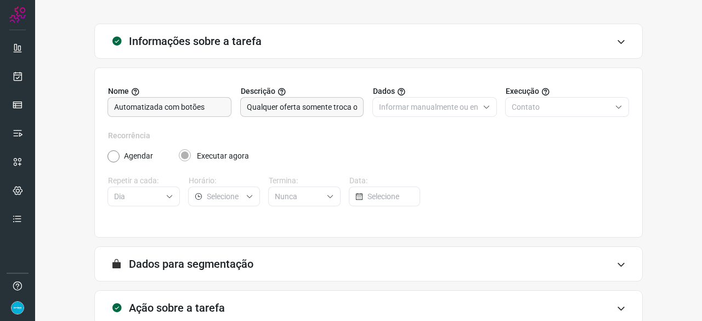
scroll to position [107, 0]
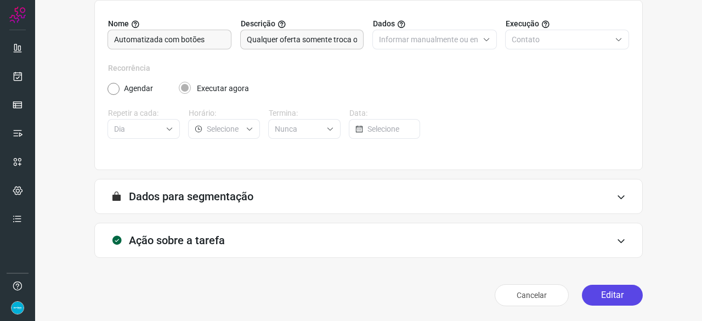
click at [622, 297] on button "Editar" at bounding box center [612, 294] width 61 height 21
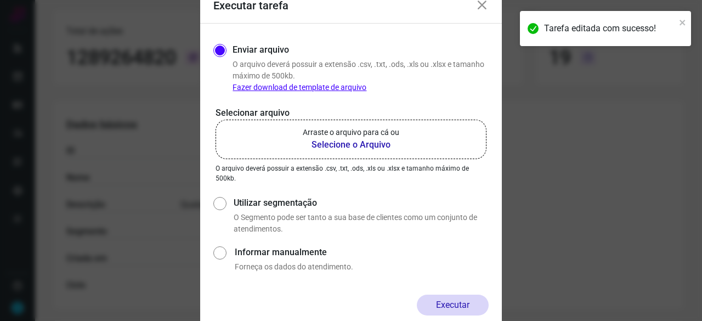
click at [328, 144] on b "Selecione o Arquivo" at bounding box center [351, 144] width 96 height 13
click at [0, 0] on input "Arraste o arquivo para cá ou Selecione o Arquivo" at bounding box center [0, 0] width 0 height 0
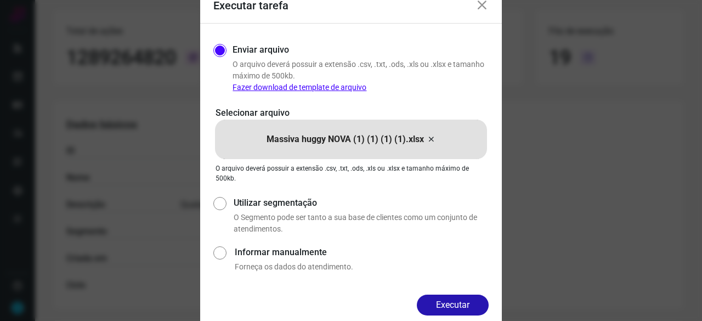
click at [466, 303] on button "Executar" at bounding box center [453, 304] width 72 height 21
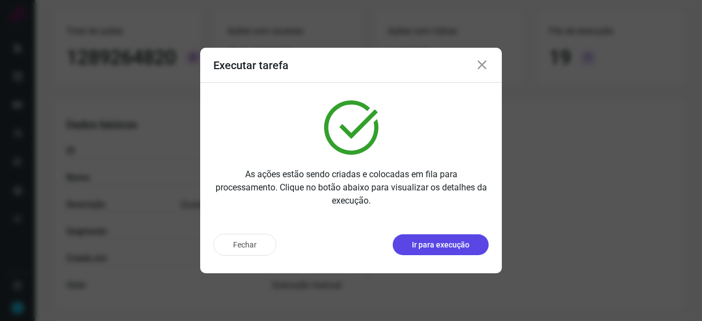
click at [417, 247] on p "Ir para execução" at bounding box center [441, 245] width 58 height 12
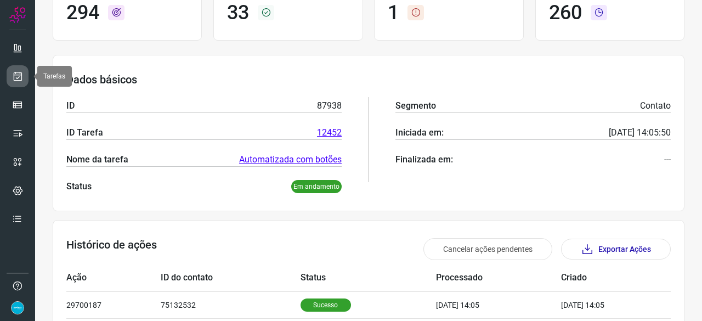
click at [13, 75] on icon at bounding box center [18, 76] width 12 height 11
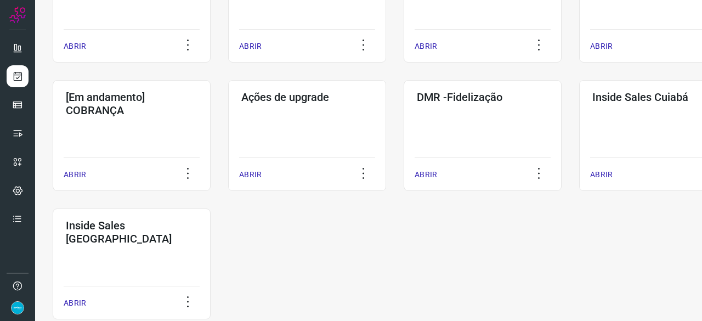
scroll to position [526, 0]
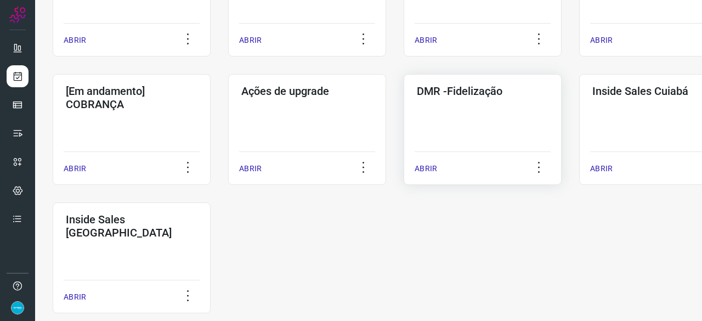
click at [424, 168] on p "ABRIR" at bounding box center [425, 169] width 22 height 12
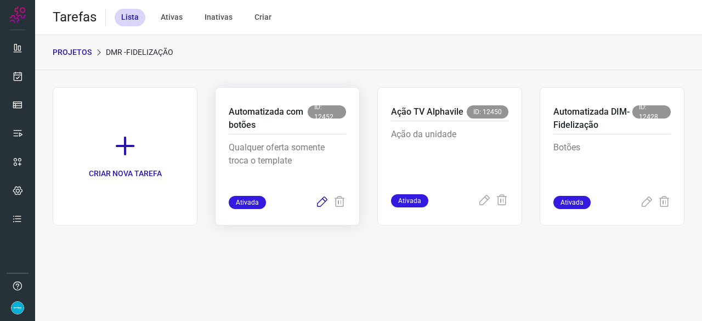
click at [319, 202] on icon at bounding box center [321, 202] width 13 height 13
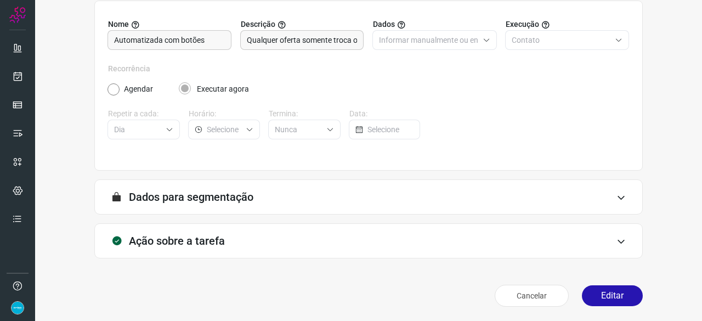
scroll to position [107, 0]
click at [608, 302] on button "Editar" at bounding box center [612, 294] width 61 height 21
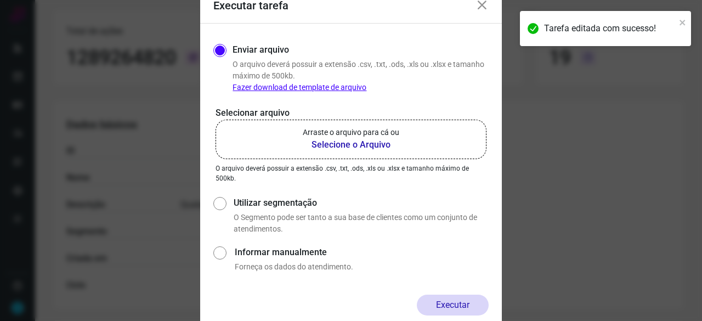
click at [343, 144] on b "Selecione o Arquivo" at bounding box center [351, 144] width 96 height 13
click at [0, 0] on input "Arraste o arquivo para cá ou Selecione o Arquivo" at bounding box center [0, 0] width 0 height 0
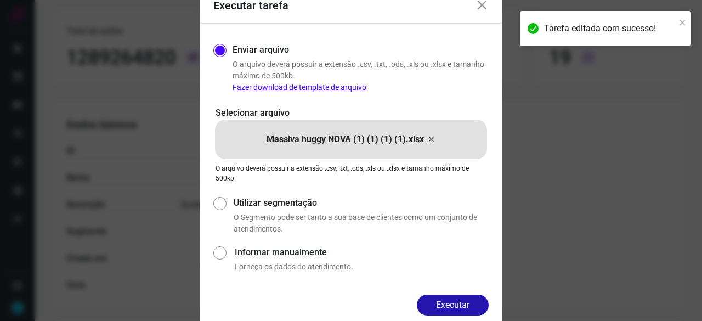
click at [481, 300] on button "Executar" at bounding box center [453, 304] width 72 height 21
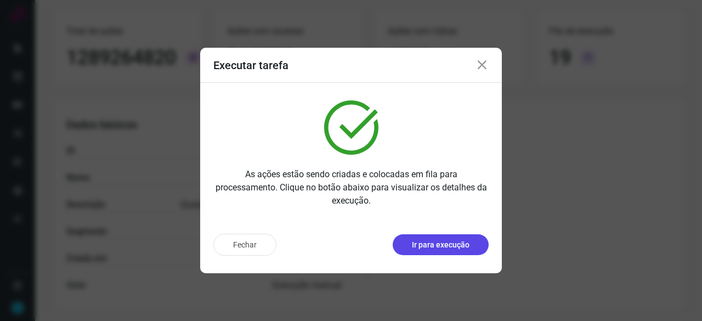
click at [418, 247] on p "Ir para execução" at bounding box center [441, 245] width 58 height 12
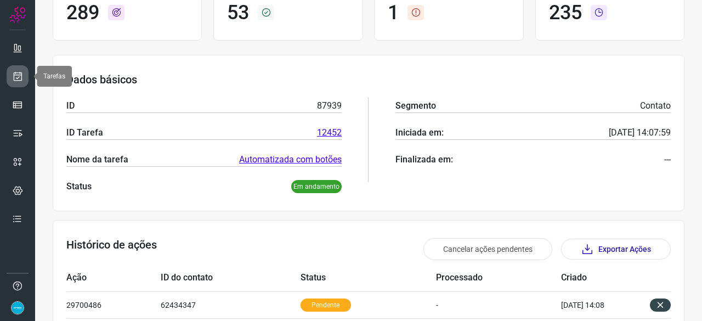
click at [16, 73] on icon at bounding box center [18, 76] width 12 height 11
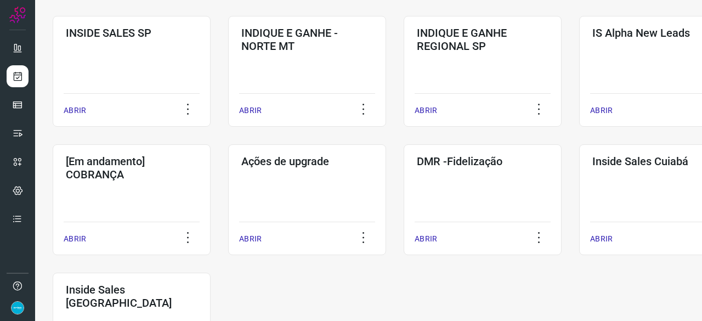
scroll to position [471, 0]
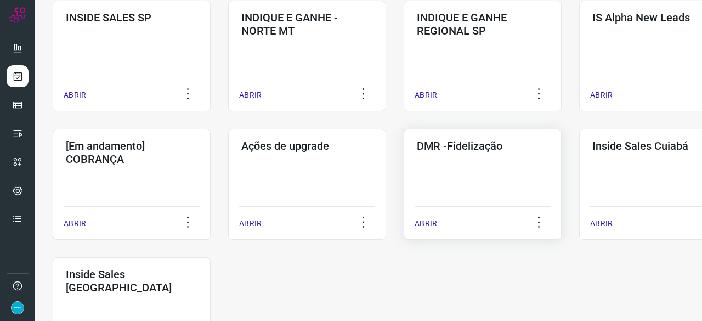
click at [435, 222] on p "ABRIR" at bounding box center [425, 224] width 22 height 12
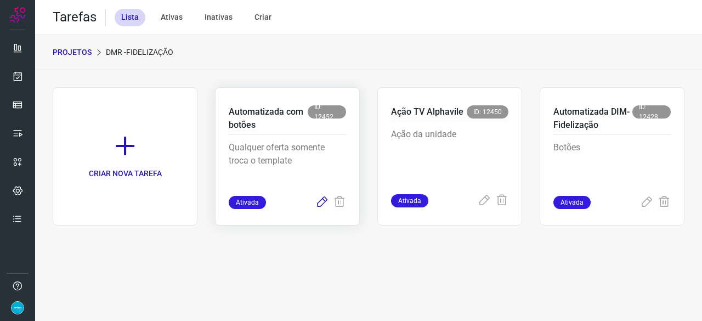
click at [323, 198] on icon at bounding box center [321, 202] width 13 height 13
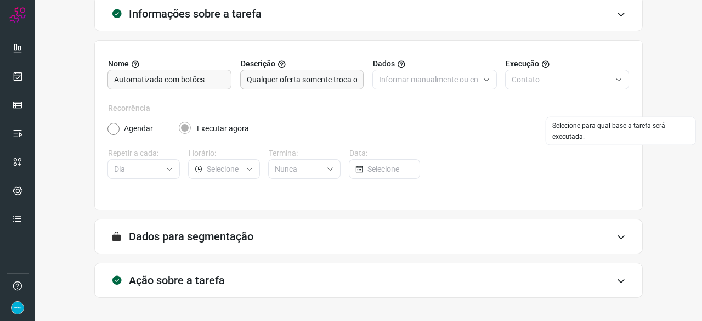
scroll to position [107, 0]
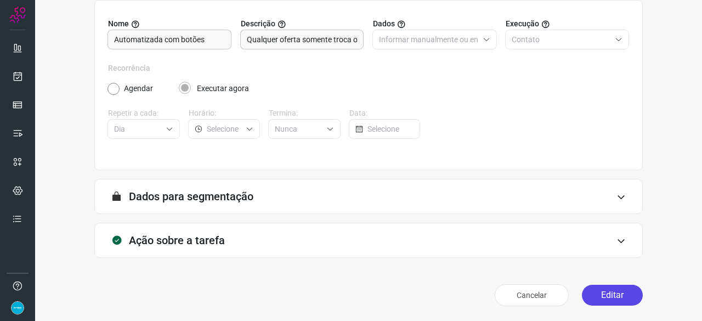
click at [607, 297] on button "Editar" at bounding box center [612, 294] width 61 height 21
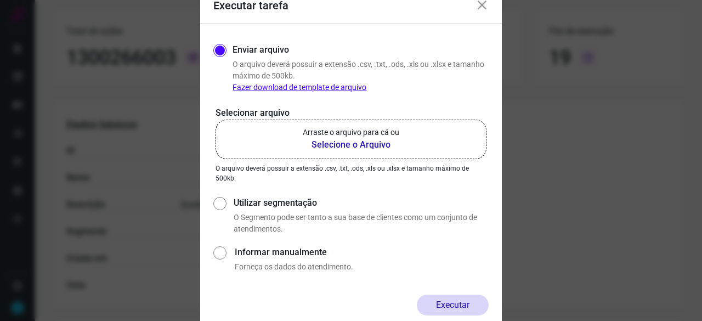
click at [335, 144] on b "Selecione o Arquivo" at bounding box center [351, 144] width 96 height 13
click at [0, 0] on input "Arraste o arquivo para cá ou Selecione o Arquivo" at bounding box center [0, 0] width 0 height 0
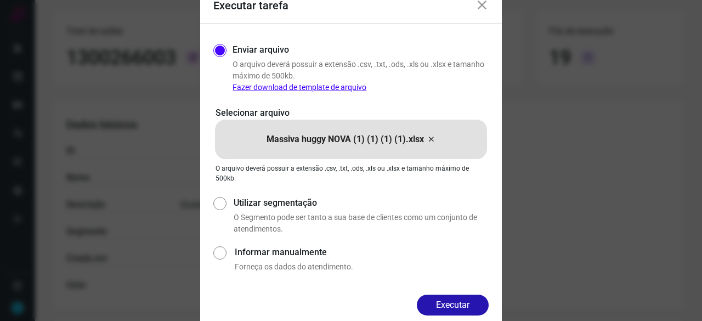
click at [442, 307] on button "Executar" at bounding box center [453, 304] width 72 height 21
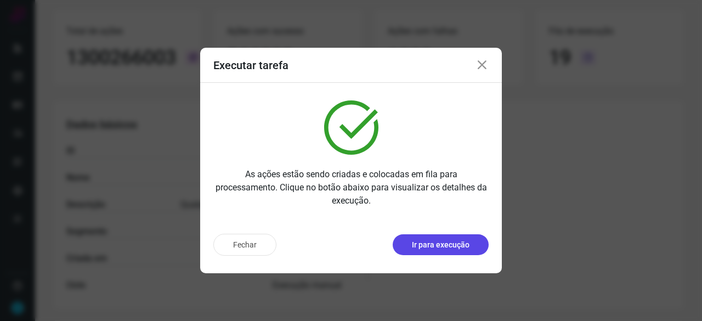
click at [454, 243] on p "Ir para execução" at bounding box center [441, 245] width 58 height 12
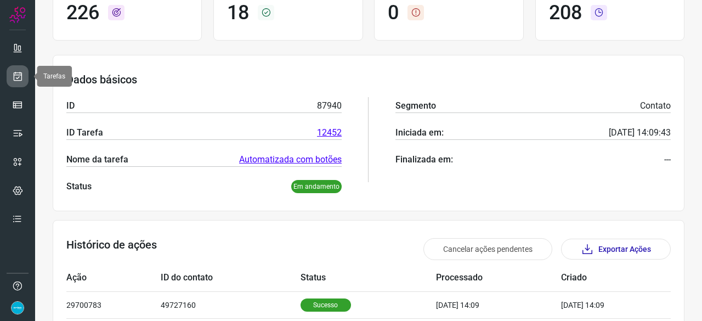
click at [14, 74] on icon at bounding box center [18, 76] width 12 height 11
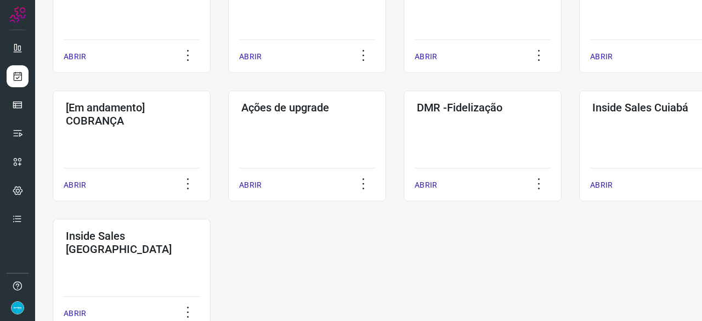
scroll to position [572, 0]
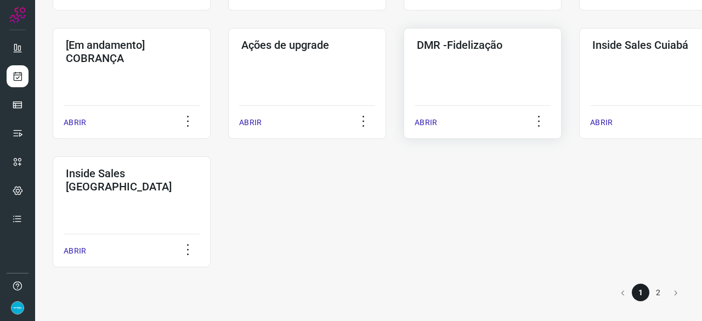
click at [431, 122] on p "ABRIR" at bounding box center [425, 123] width 22 height 12
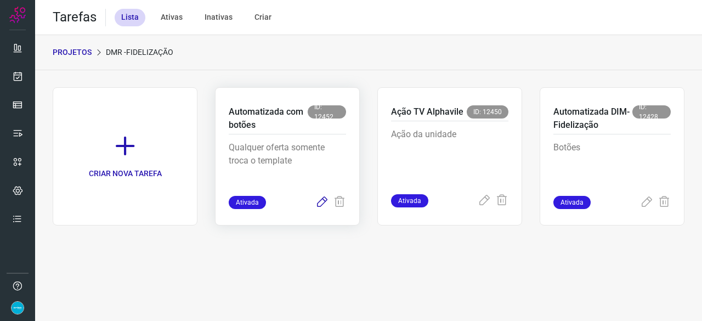
click at [322, 202] on icon at bounding box center [321, 202] width 13 height 13
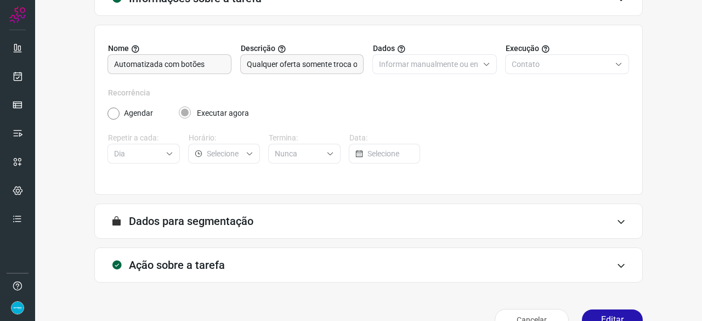
scroll to position [107, 0]
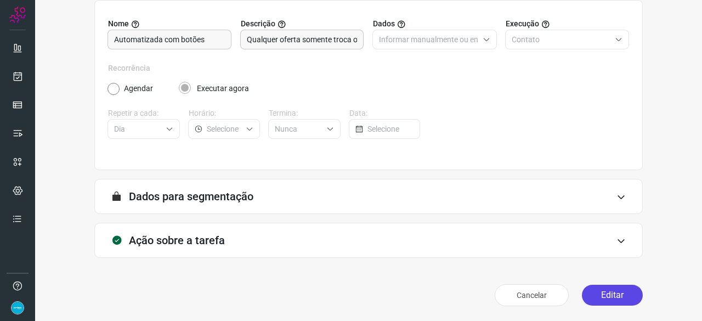
click at [591, 303] on button "Editar" at bounding box center [612, 294] width 61 height 21
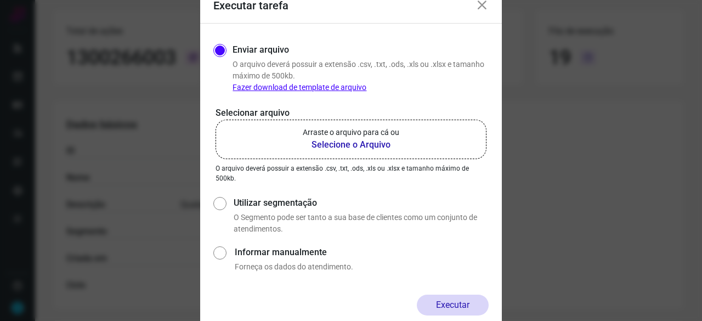
click at [337, 142] on b "Selecione o Arquivo" at bounding box center [351, 144] width 96 height 13
click at [0, 0] on input "Arraste o arquivo para cá ou Selecione o Arquivo" at bounding box center [0, 0] width 0 height 0
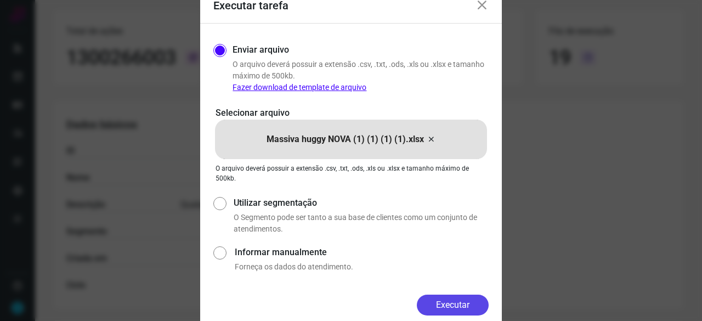
click at [447, 300] on button "Executar" at bounding box center [453, 304] width 72 height 21
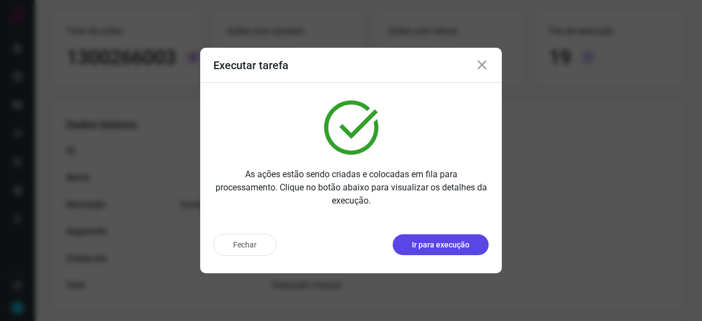
click at [453, 243] on p "Ir para execução" at bounding box center [441, 245] width 58 height 12
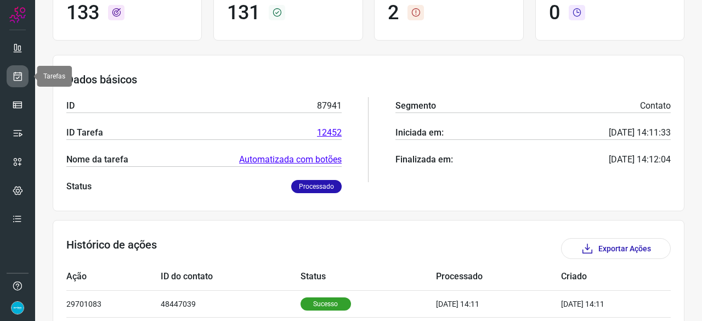
click at [20, 79] on icon at bounding box center [18, 76] width 12 height 11
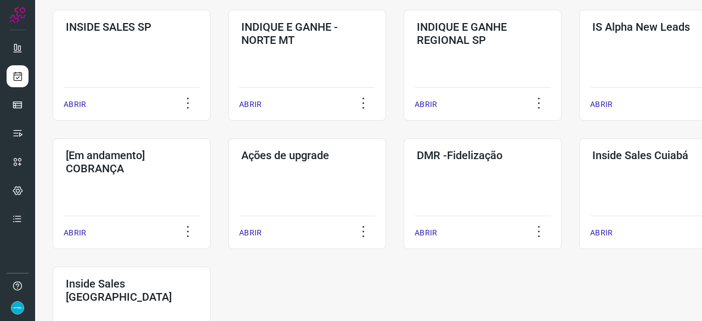
scroll to position [526, 0]
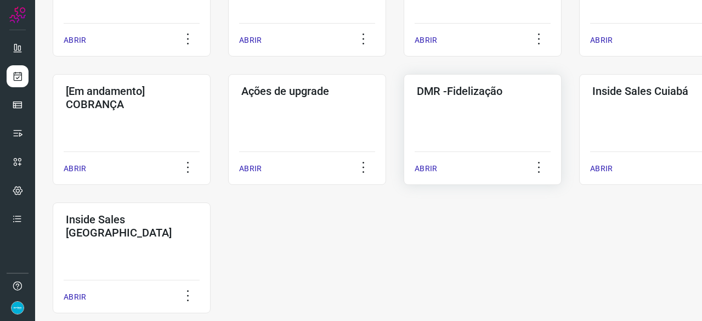
click at [430, 168] on p "ABRIR" at bounding box center [425, 169] width 22 height 12
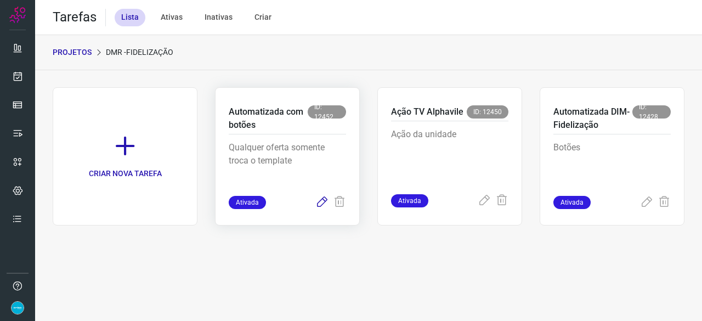
click at [318, 200] on icon at bounding box center [321, 202] width 13 height 13
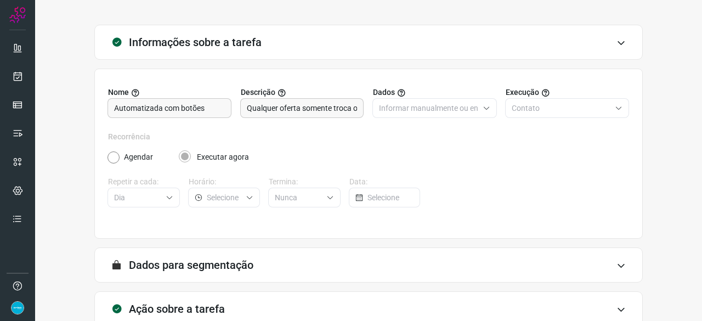
scroll to position [107, 0]
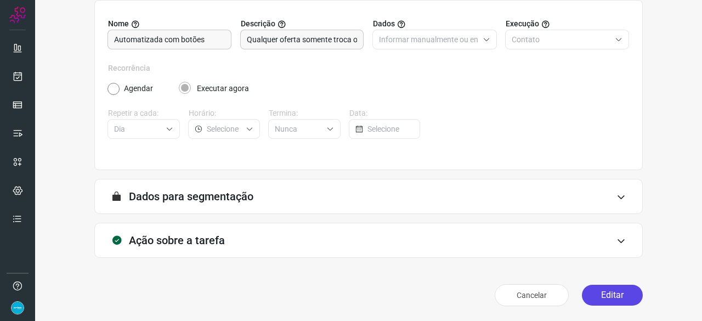
click at [606, 300] on button "Editar" at bounding box center [612, 294] width 61 height 21
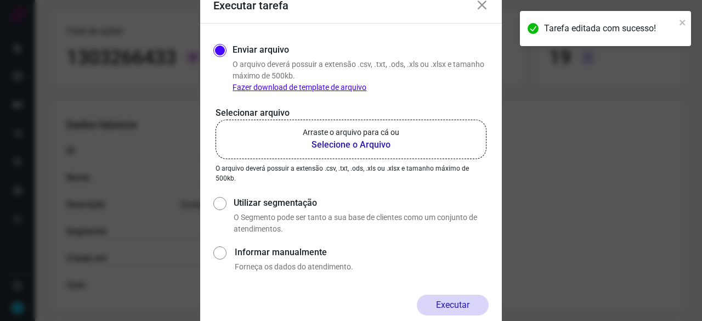
click at [322, 143] on b "Selecione o Arquivo" at bounding box center [351, 144] width 96 height 13
click at [0, 0] on input "Arraste o arquivo para cá ou Selecione o Arquivo" at bounding box center [0, 0] width 0 height 0
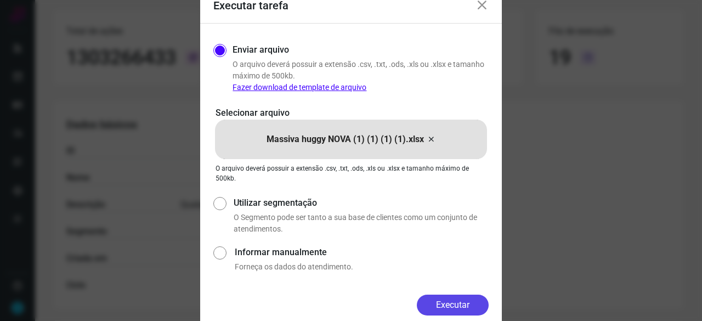
click at [472, 305] on button "Executar" at bounding box center [453, 304] width 72 height 21
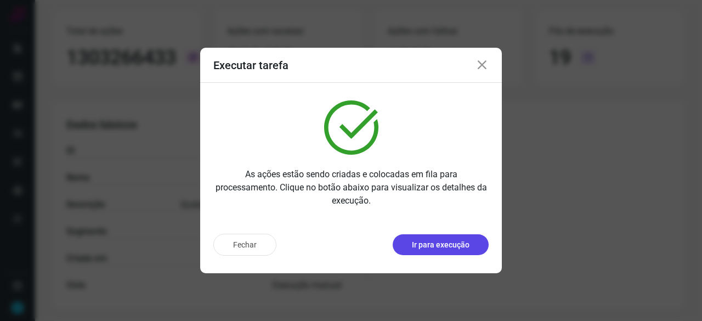
click at [440, 252] on button "Ir para execução" at bounding box center [440, 244] width 96 height 21
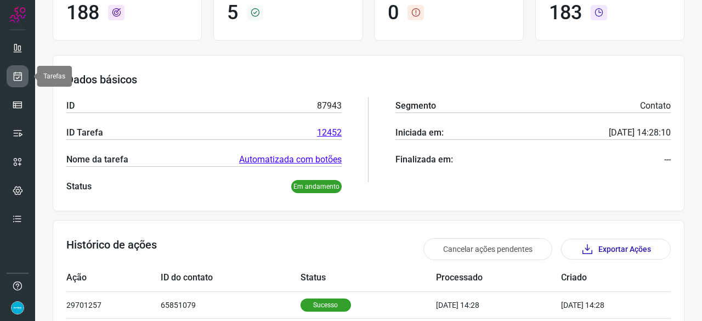
click at [21, 73] on icon at bounding box center [18, 76] width 12 height 11
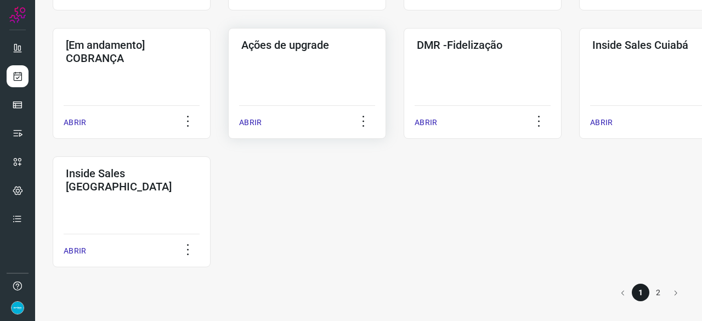
scroll to position [517, 0]
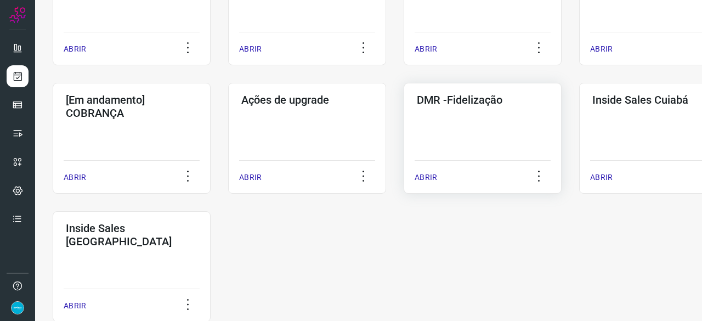
click at [420, 178] on p "ABRIR" at bounding box center [425, 178] width 22 height 12
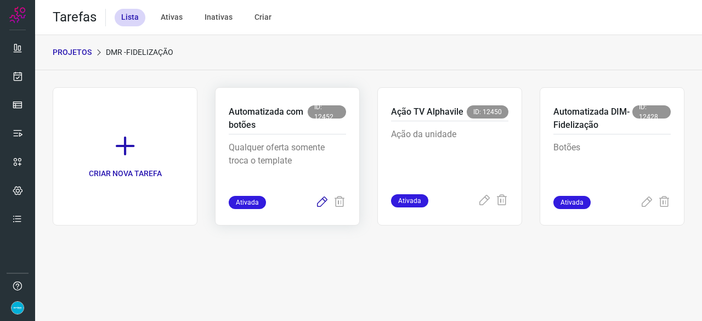
click at [325, 202] on icon at bounding box center [321, 202] width 13 height 13
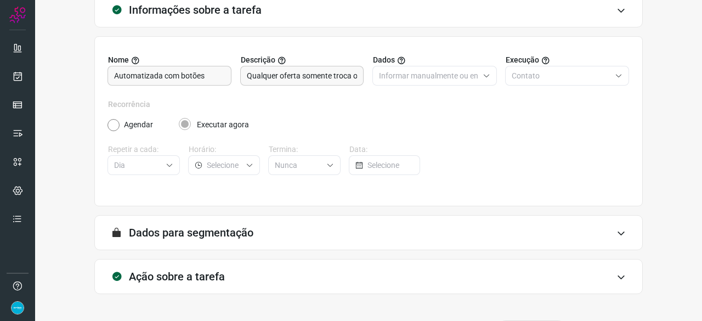
scroll to position [107, 0]
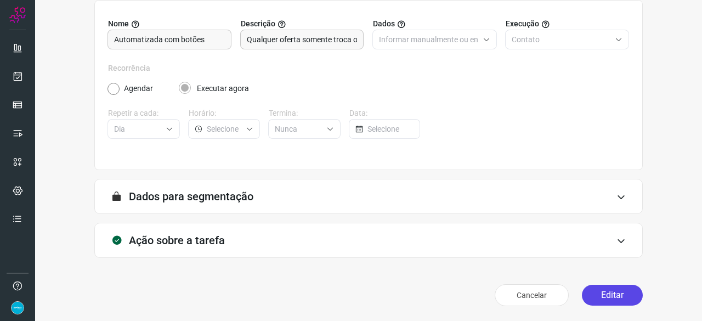
click at [600, 289] on button "Editar" at bounding box center [612, 294] width 61 height 21
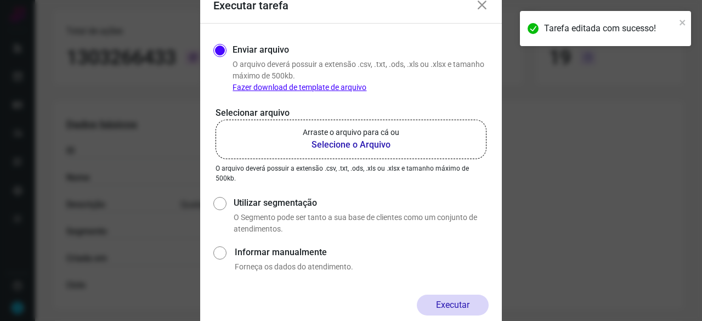
click at [316, 146] on b "Selecione o Arquivo" at bounding box center [351, 144] width 96 height 13
click at [0, 0] on input "Arraste o arquivo para cá ou Selecione o Arquivo" at bounding box center [0, 0] width 0 height 0
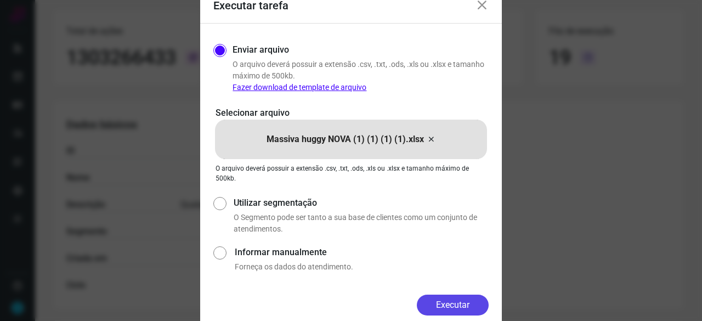
click at [482, 303] on button "Executar" at bounding box center [453, 304] width 72 height 21
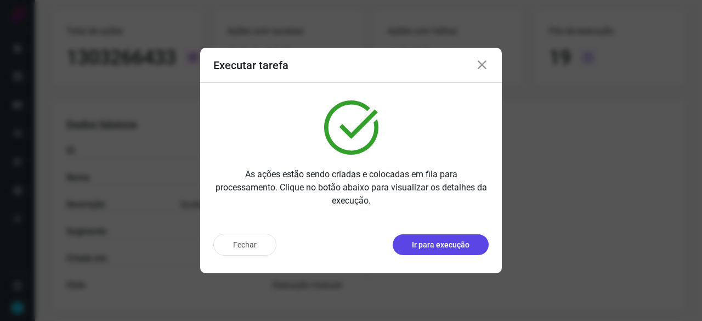
click at [418, 248] on p "Ir para execução" at bounding box center [441, 245] width 58 height 12
